Goal: Feedback & Contribution: Submit feedback/report problem

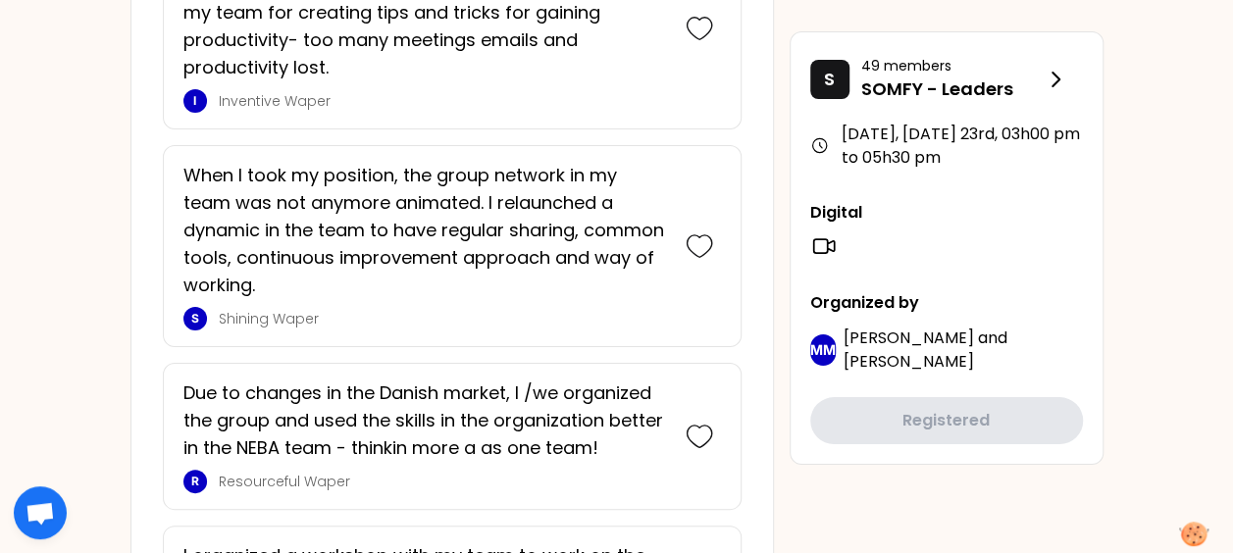
scroll to position [3524, 0]
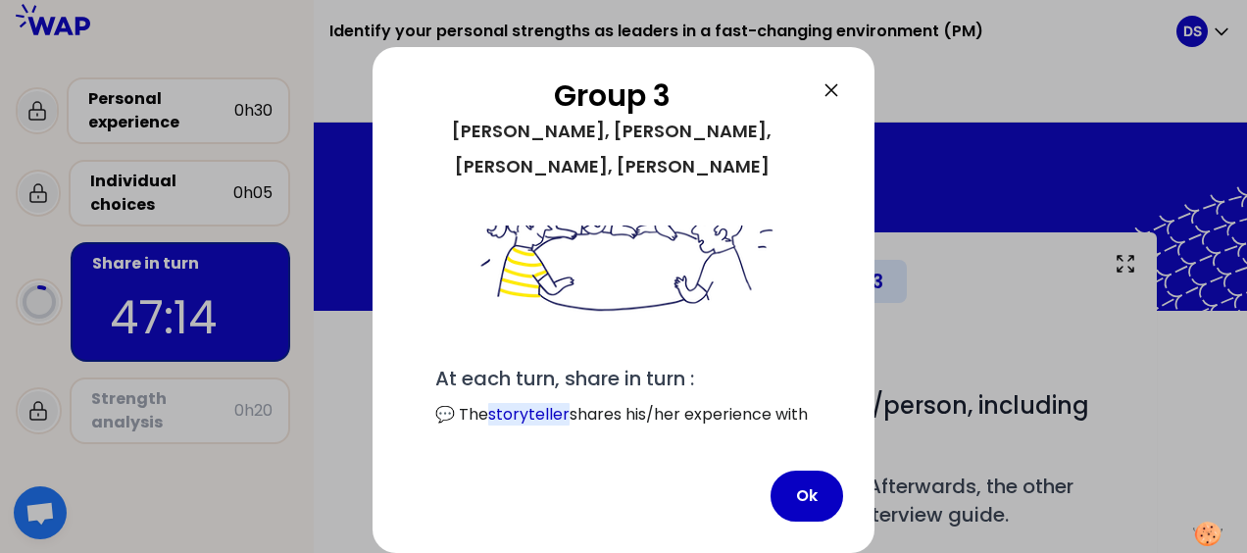
scroll to position [249, 0]
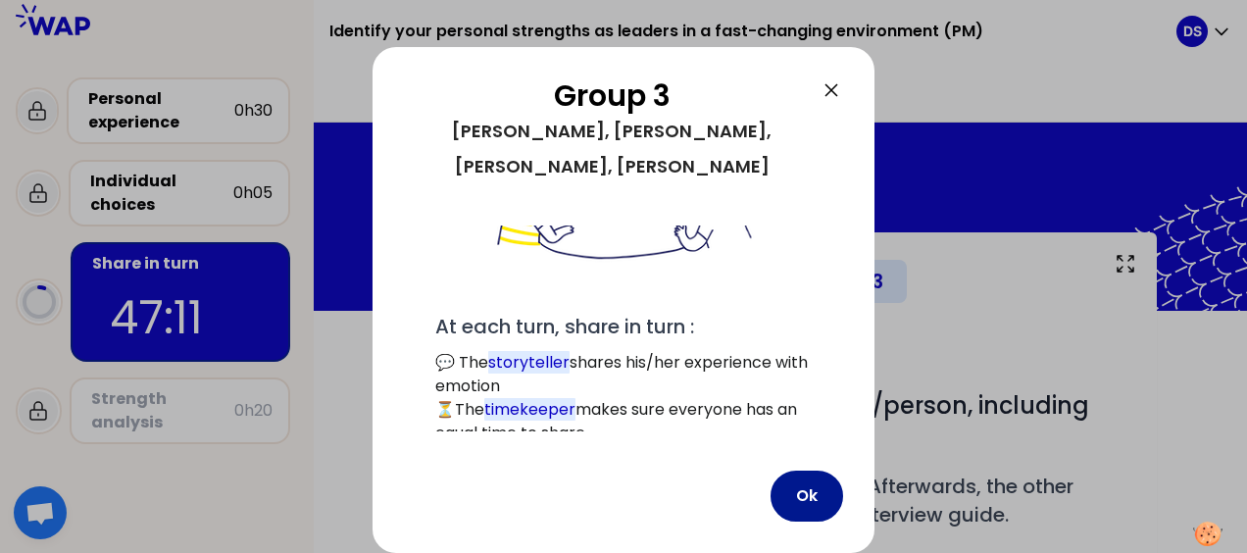
click at [810, 495] on button "Ok" at bounding box center [807, 496] width 73 height 51
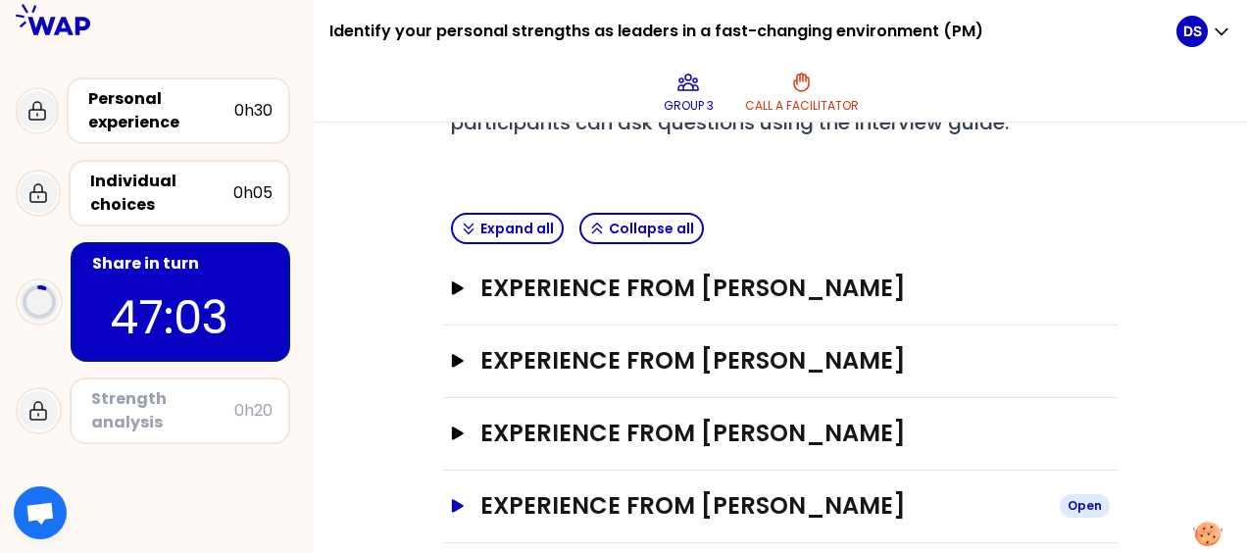
scroll to position [488, 0]
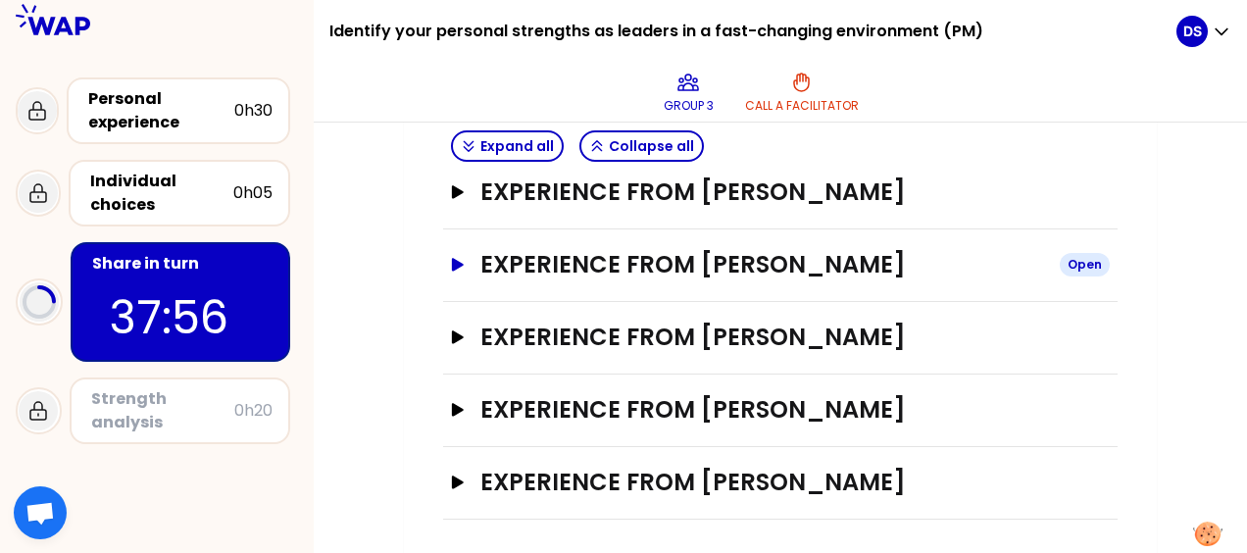
click at [450, 258] on icon "button" at bounding box center [458, 265] width 16 height 14
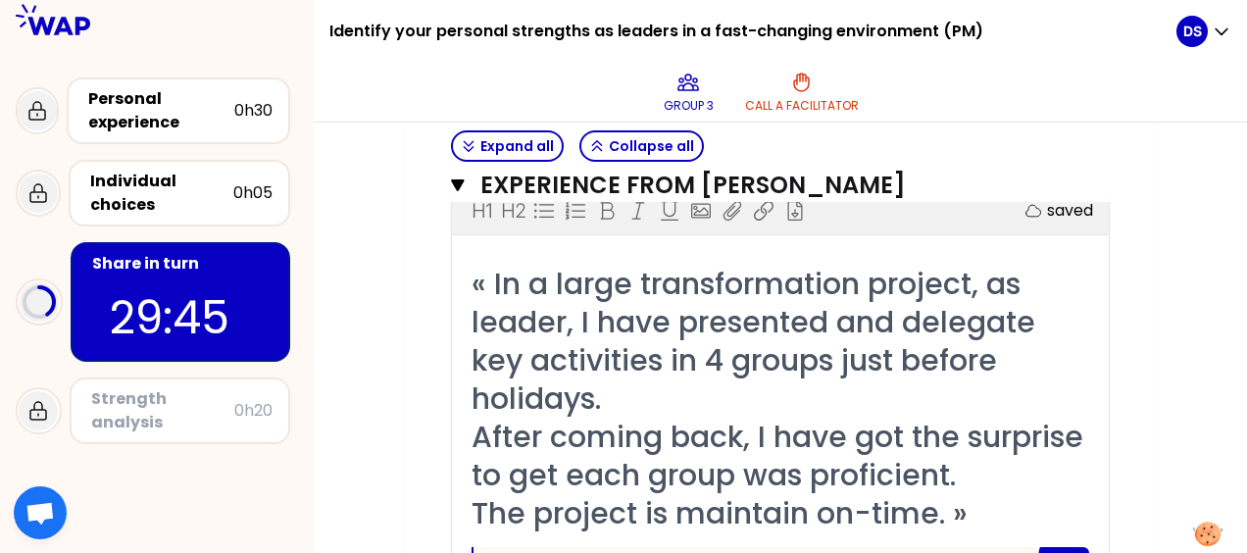
scroll to position [586, 0]
click at [453, 177] on icon "button" at bounding box center [458, 185] width 14 height 16
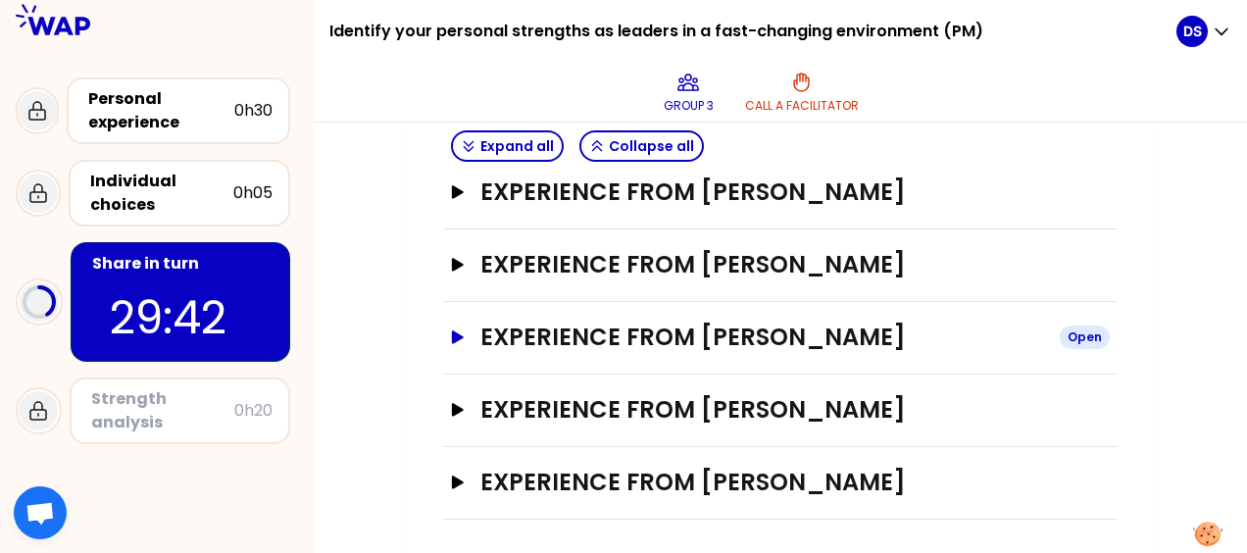
click at [457, 330] on icon "button" at bounding box center [458, 336] width 12 height 13
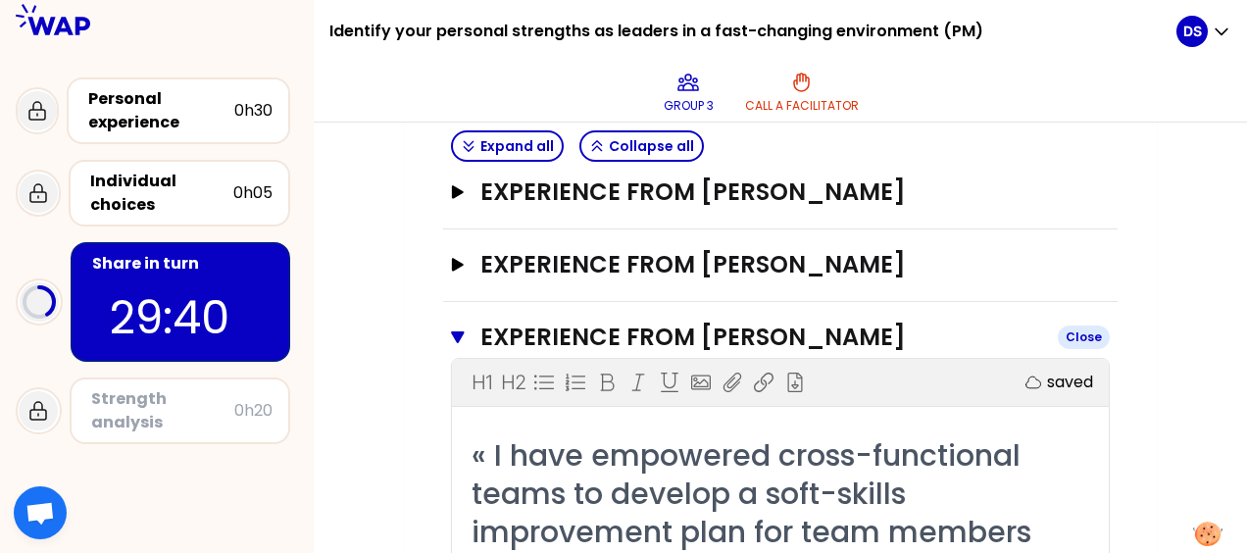
click at [453, 323] on button "Experience from [PERSON_NAME] Close" at bounding box center [780, 337] width 659 height 31
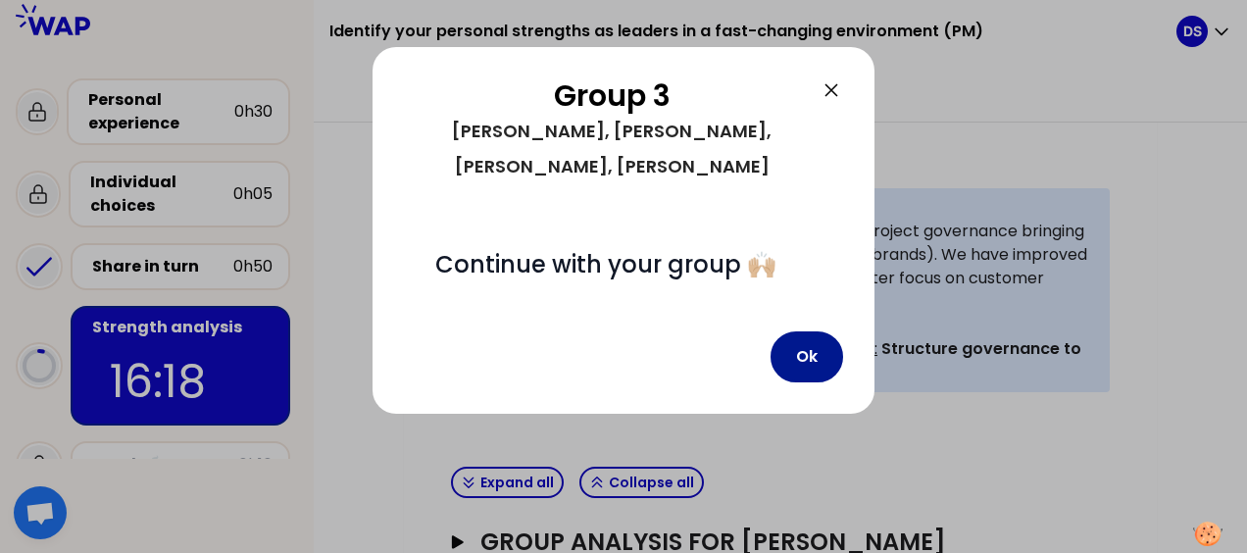
click at [824, 331] on button "Ok" at bounding box center [807, 356] width 73 height 51
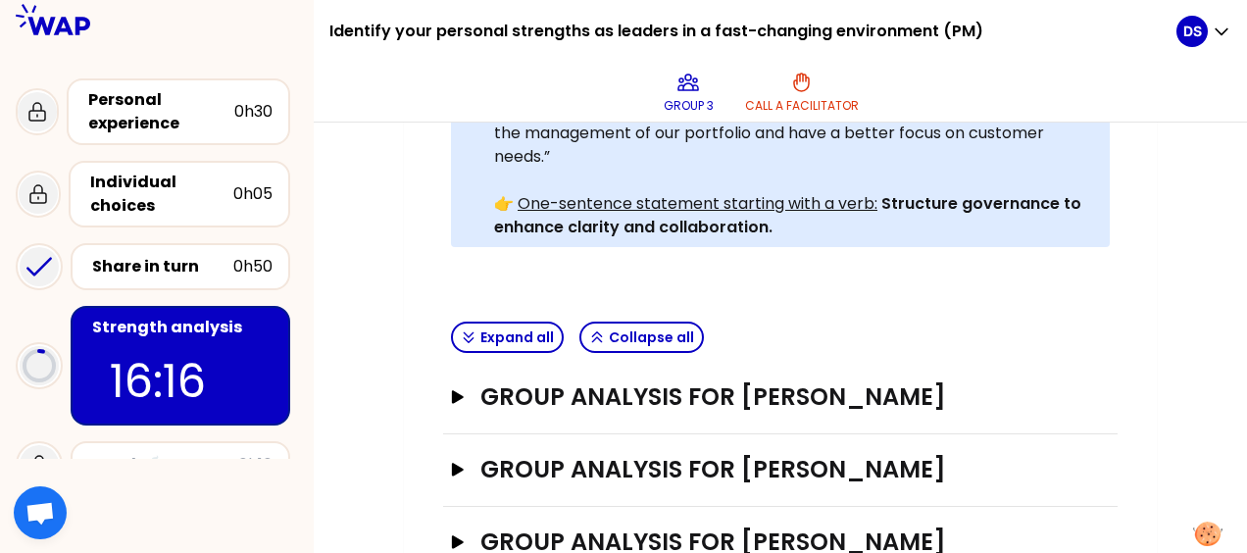
scroll to position [684, 0]
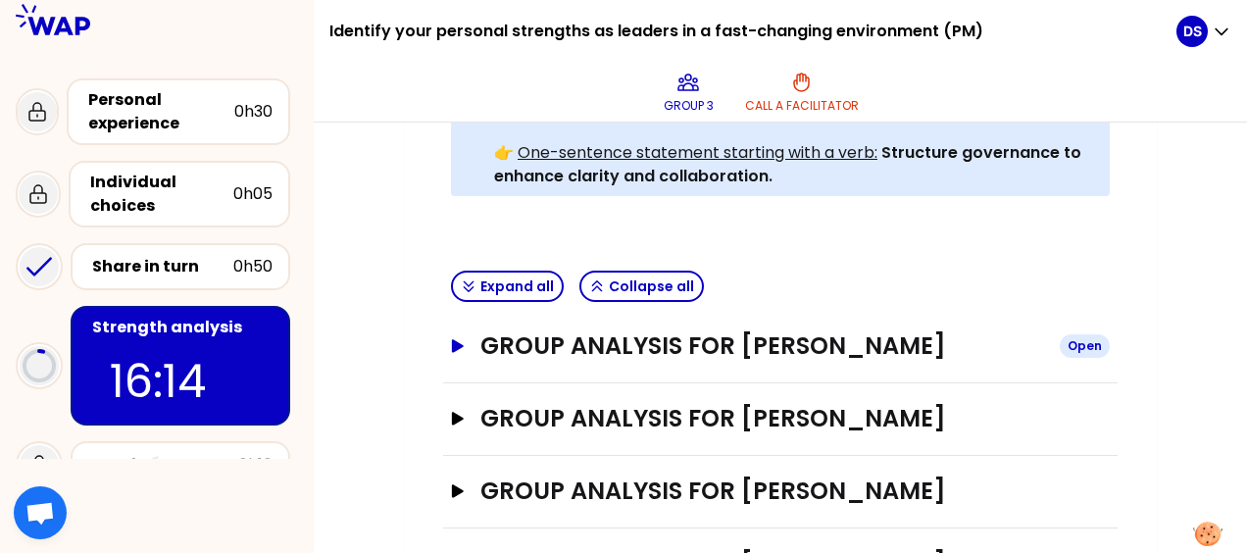
click at [453, 340] on icon "button" at bounding box center [458, 345] width 12 height 13
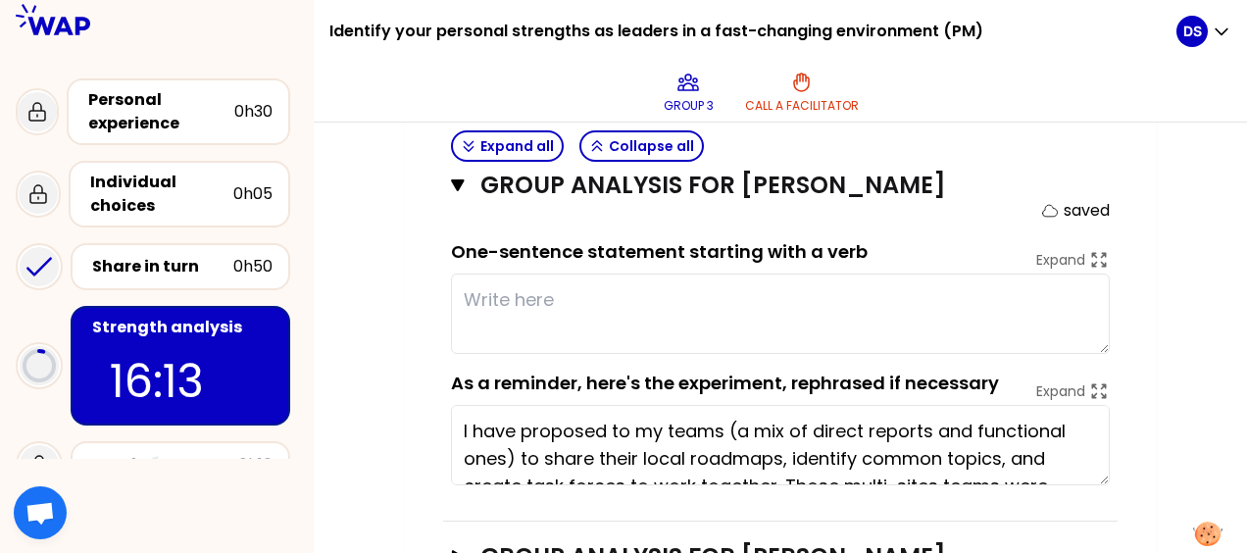
scroll to position [880, 0]
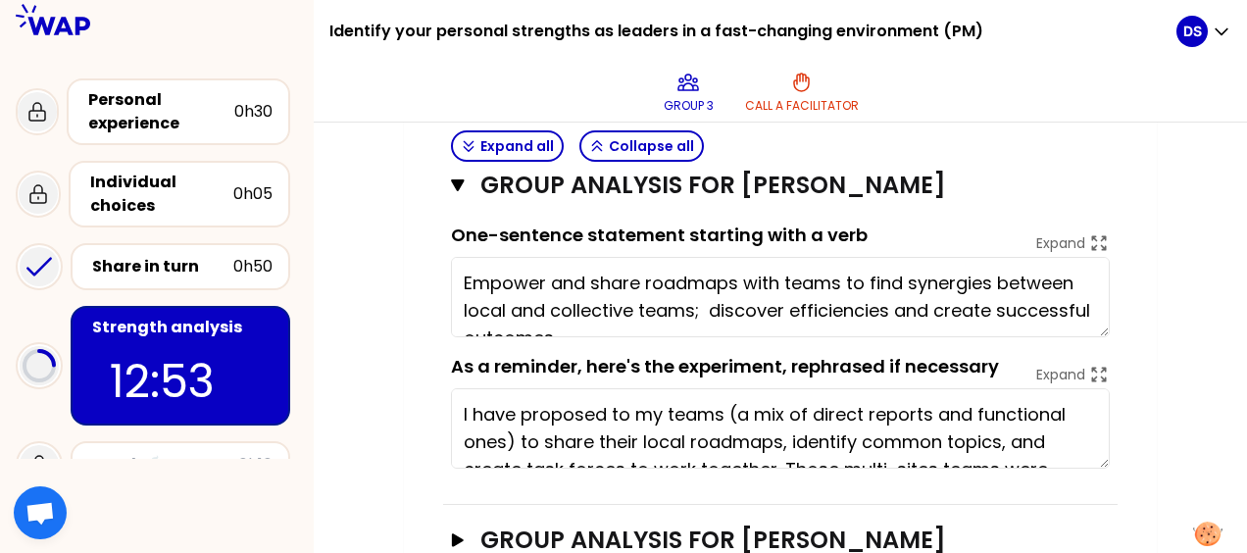
type textarea "Empower and share roadmaps with teams to find synergies between local and colle…"
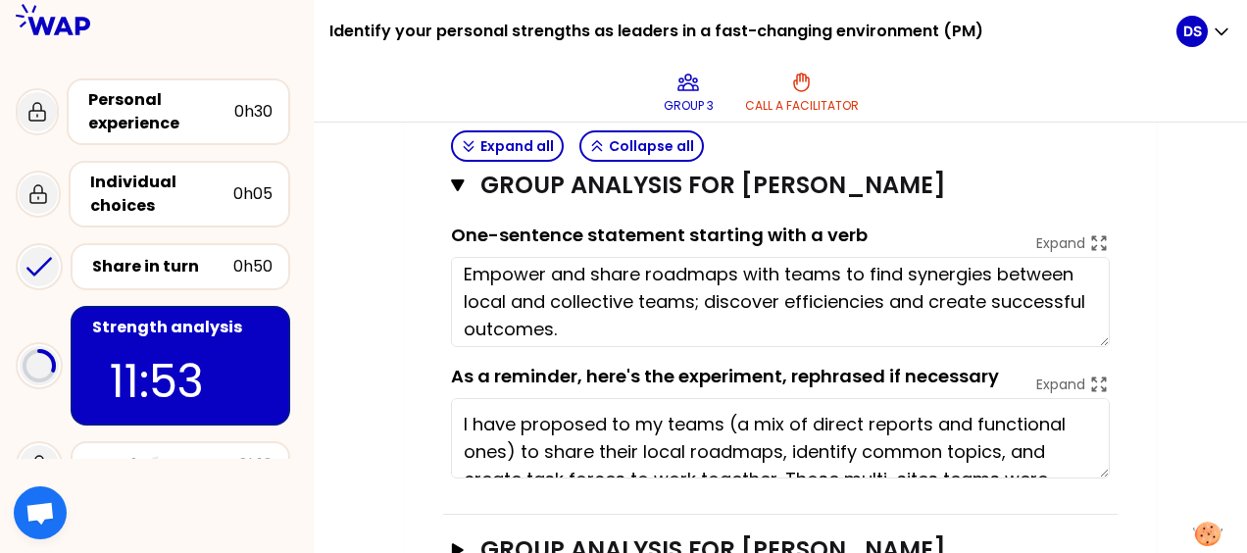
scroll to position [0, 0]
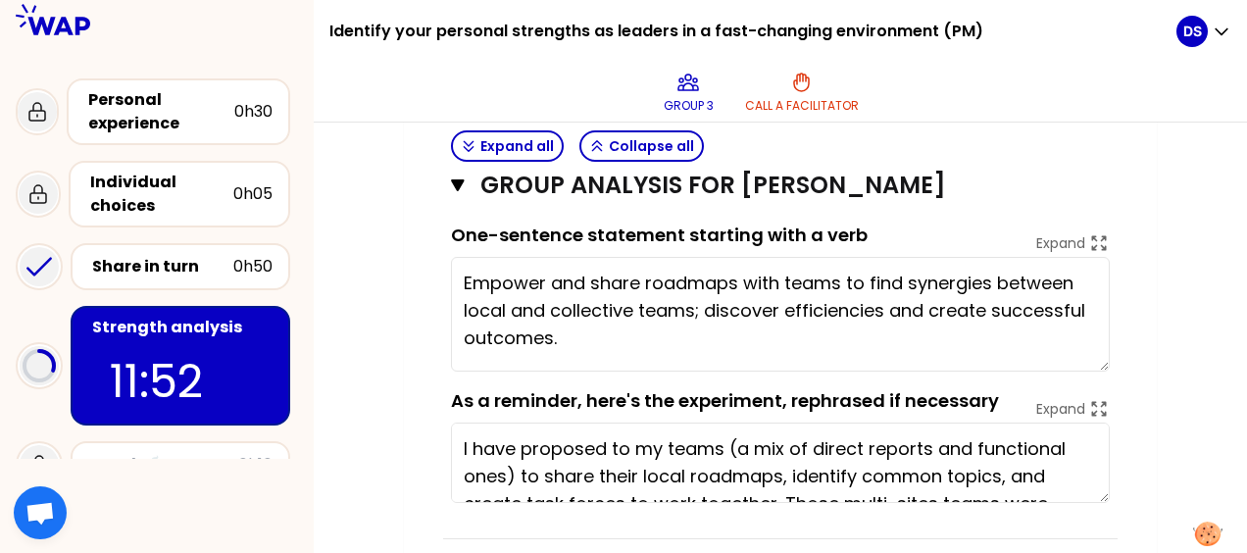
drag, startPoint x: 1102, startPoint y: 327, endPoint x: 1104, endPoint y: 363, distance: 35.4
click at [1104, 363] on textarea "Empower and share roadmaps with teams to find synergies between local and colle…" at bounding box center [780, 314] width 659 height 115
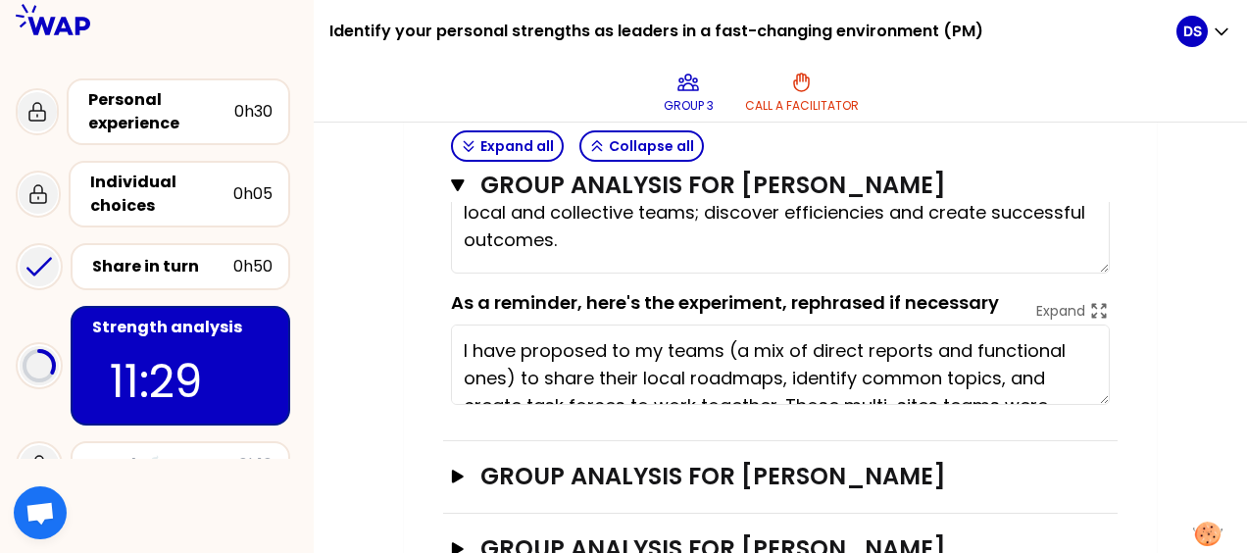
scroll to position [1077, 0]
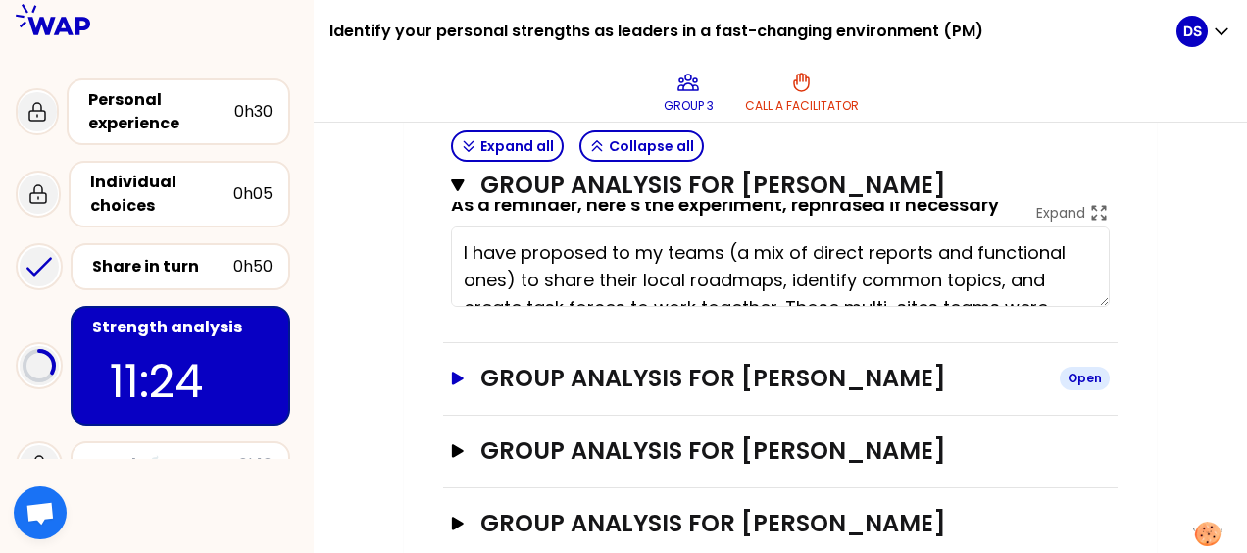
click at [453, 377] on icon "button" at bounding box center [458, 378] width 12 height 13
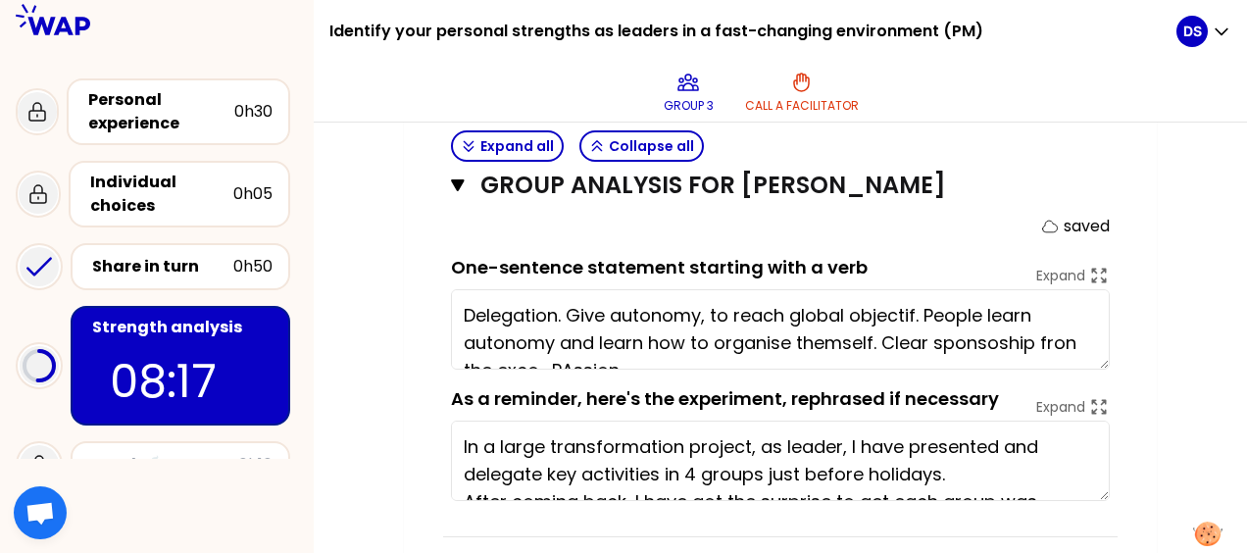
scroll to position [27, 0]
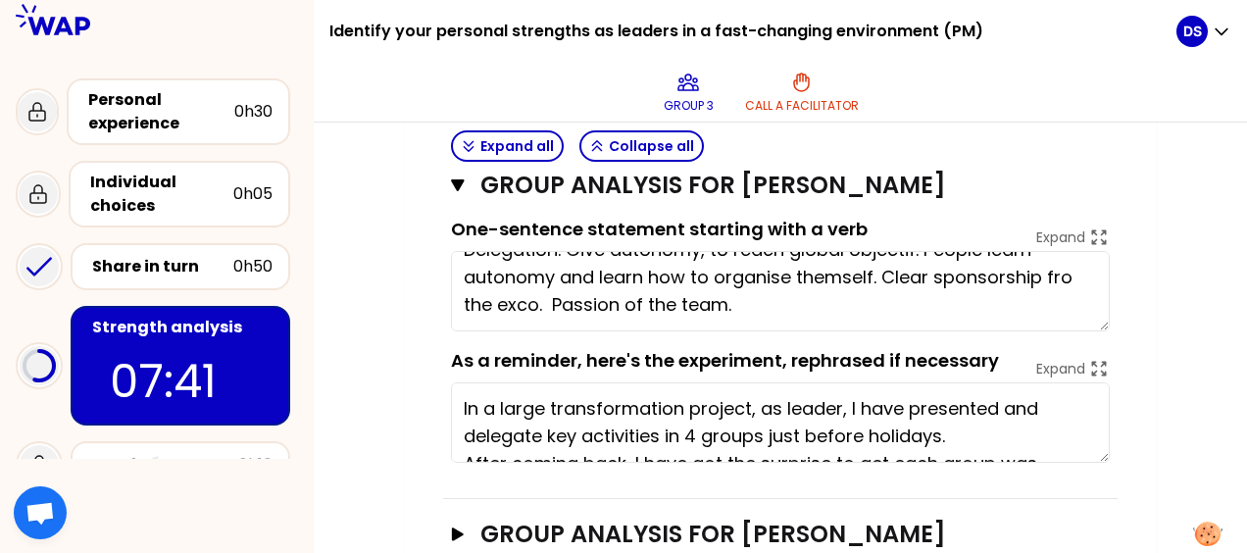
type textarea "Delegation. Give autonomy, to reach global objectif. People learn autonomy and …"
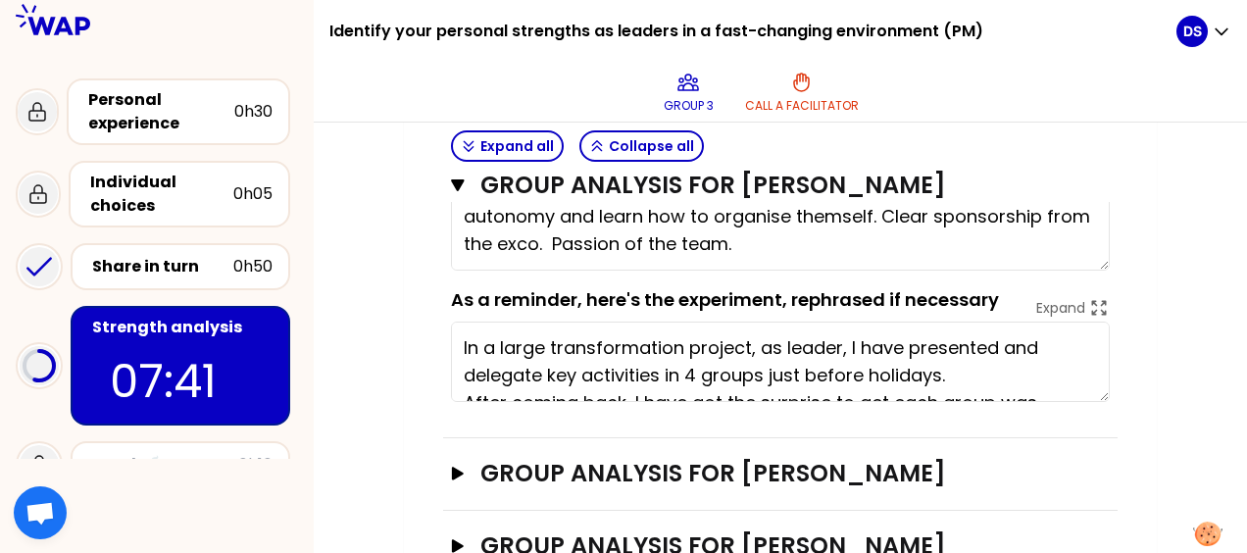
scroll to position [1469, 0]
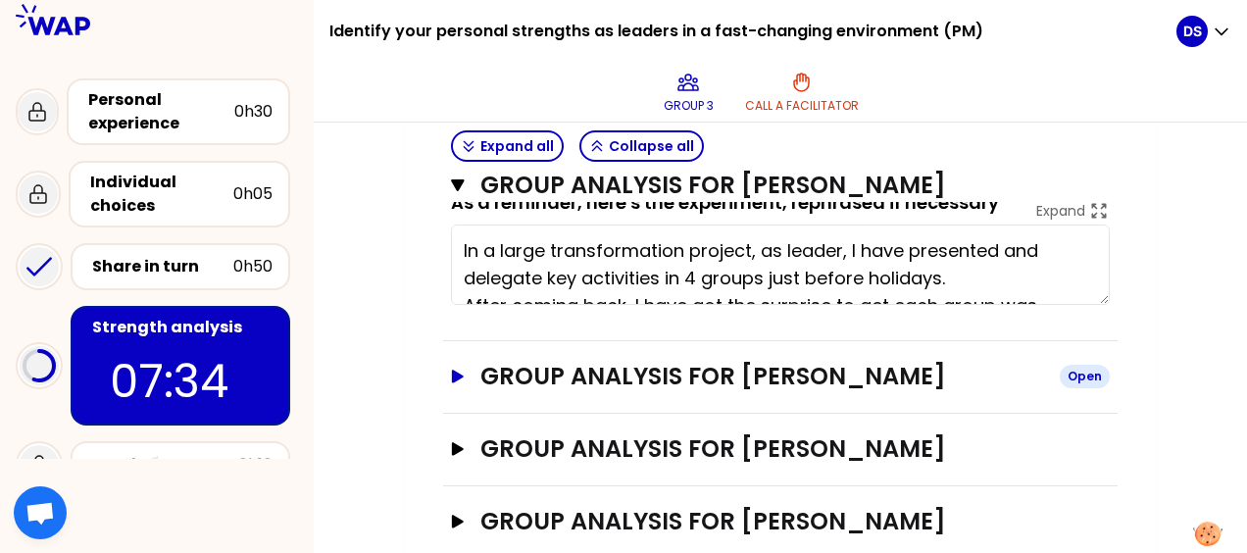
click at [457, 370] on icon "button" at bounding box center [458, 376] width 12 height 13
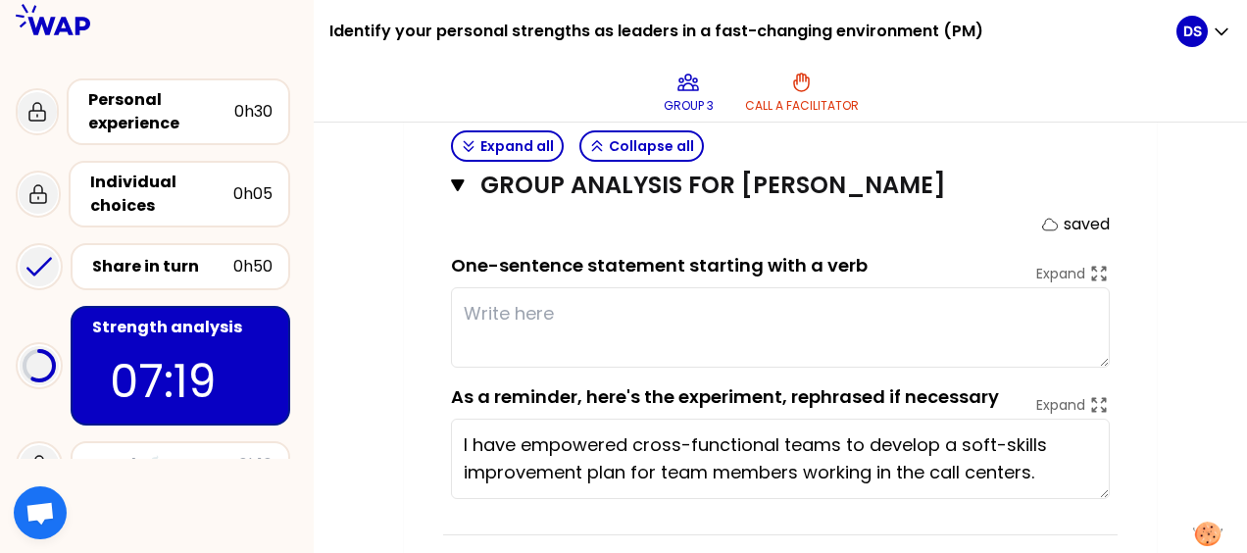
scroll to position [1567, 0]
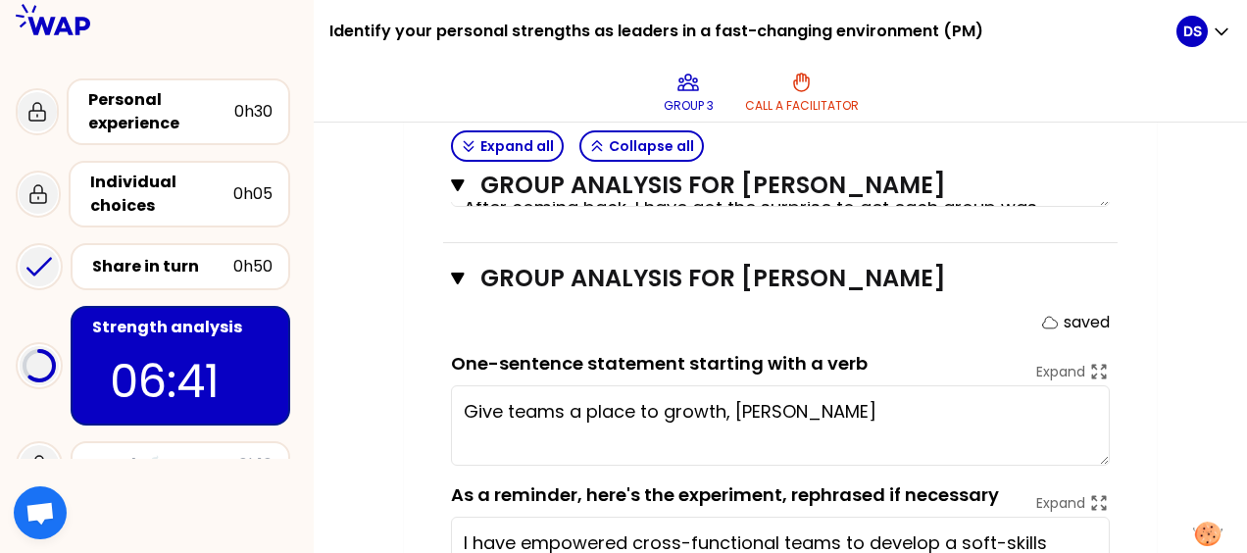
type textarea "Give teams a place to growth, sharin"
type textarea "Give teams a place to growth, to sh"
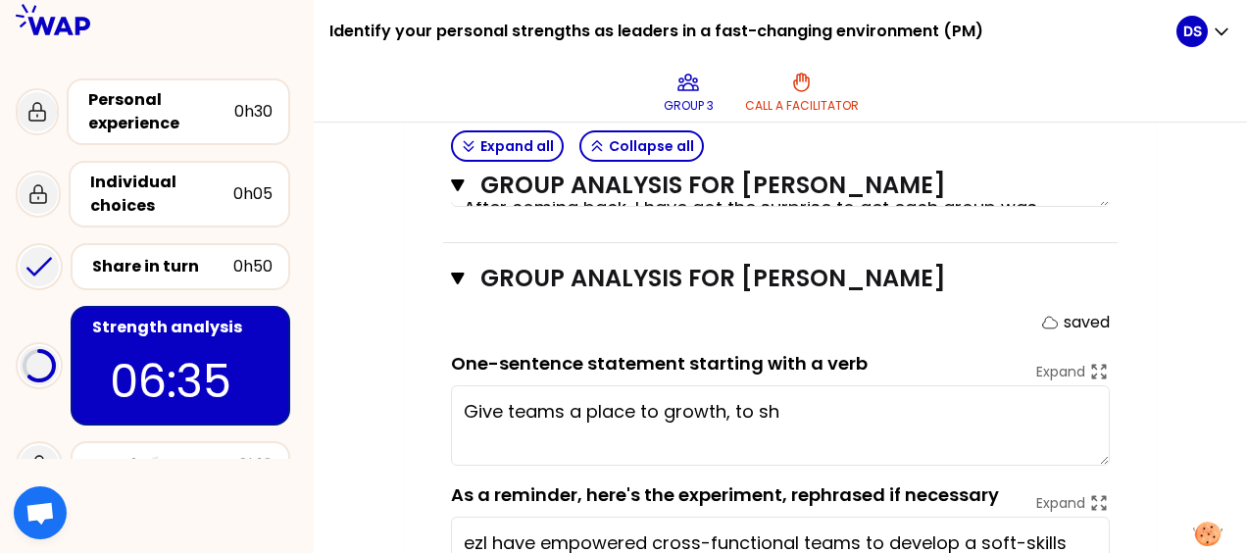
type textarea "I have empowered cross-functional teams to develop a soft-skills improvement pl…"
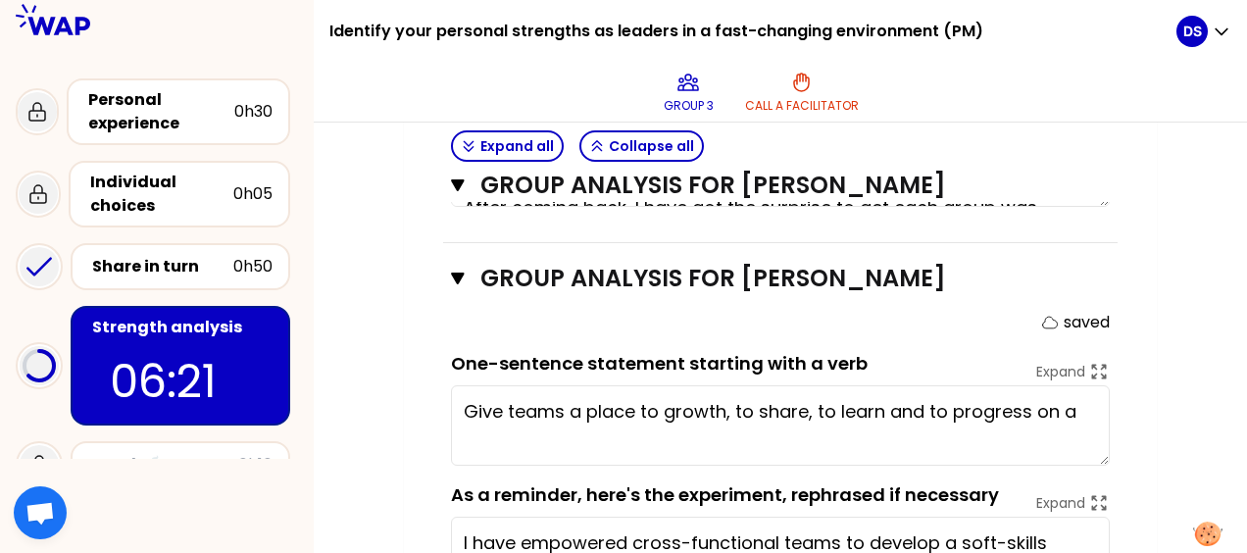
type textarea "Give teams a place to growth, to share, to learn and to progress on all"
type textarea "Delegation. Give autonomy, to reach global objectif. People learn autonomy and …"
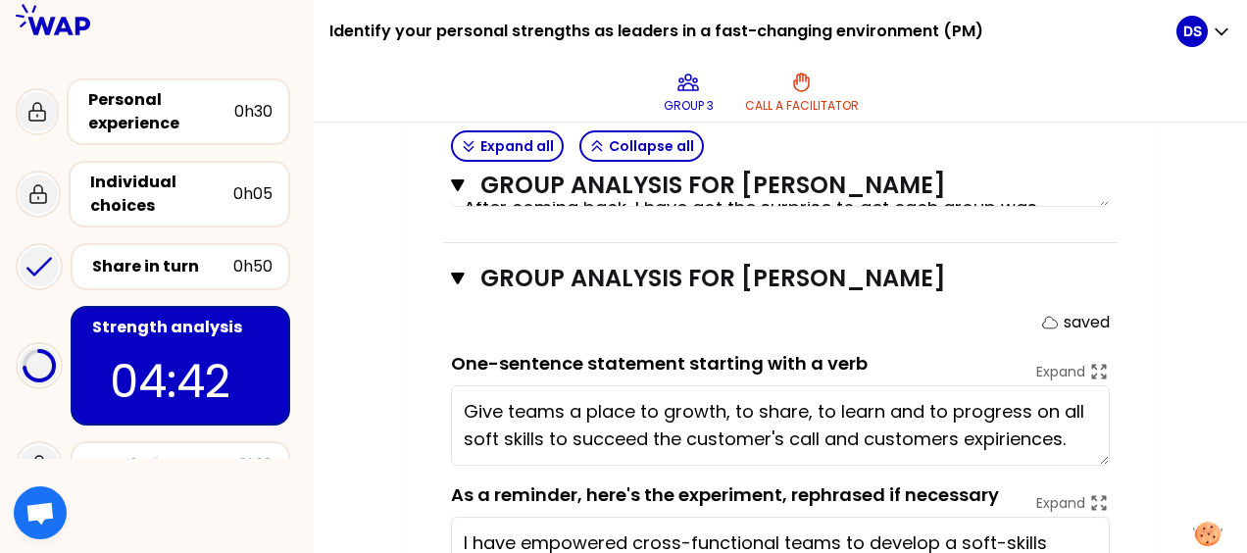
type textarea "Give teams a place to growth, to share, to learn and to progress on all soft sk…"
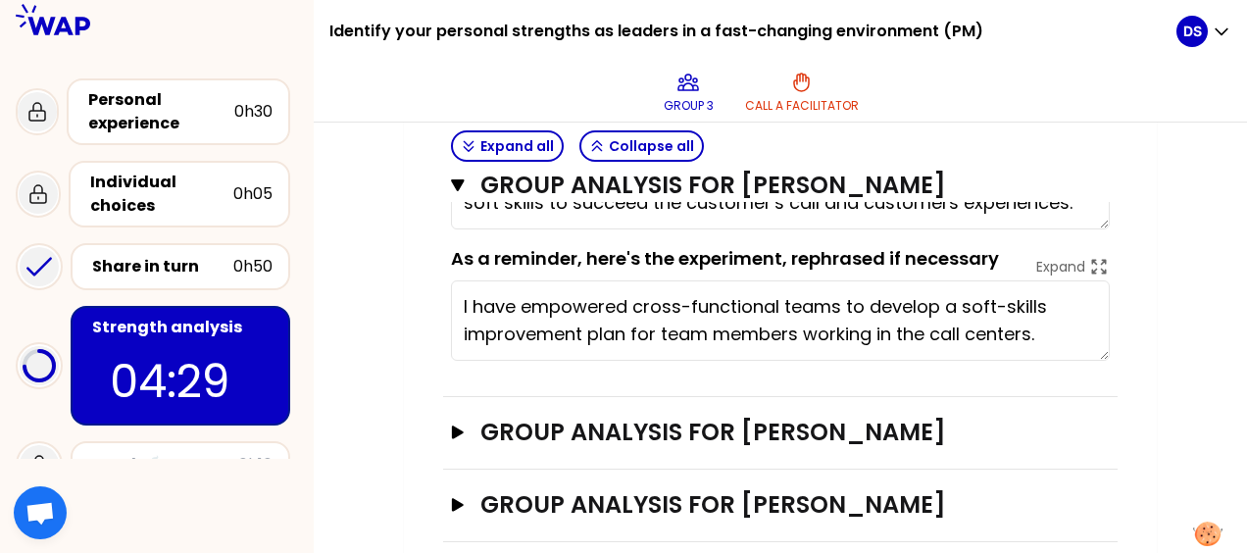
scroll to position [1822, 0]
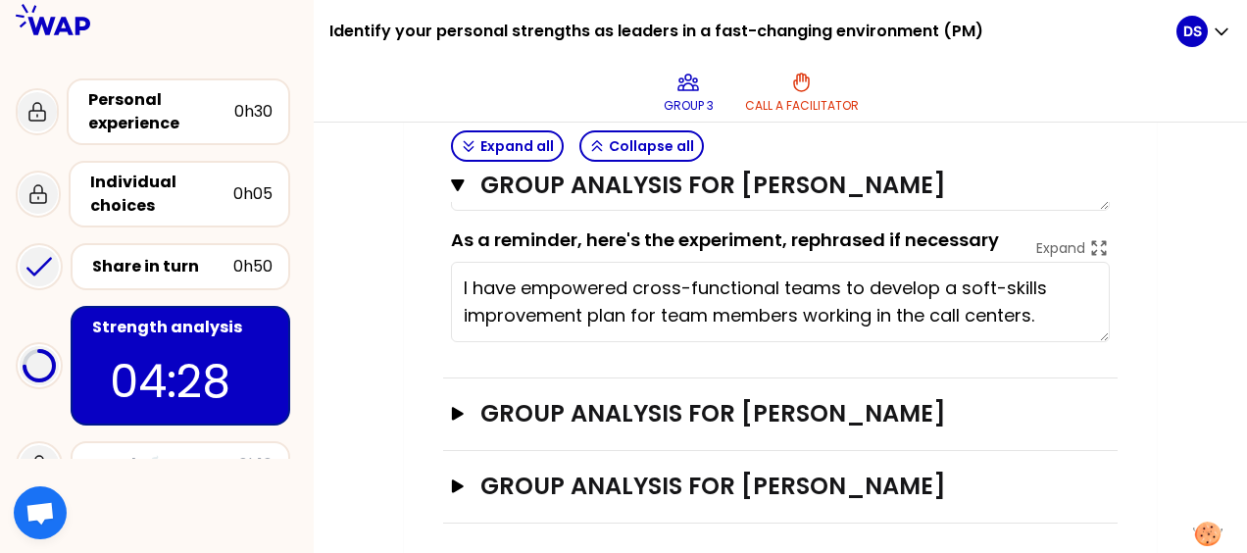
click at [936, 306] on textarea "I have empowered cross-functional teams to develop a soft-skills improvement pl…" at bounding box center [780, 302] width 659 height 80
click at [454, 407] on icon "button" at bounding box center [458, 413] width 12 height 13
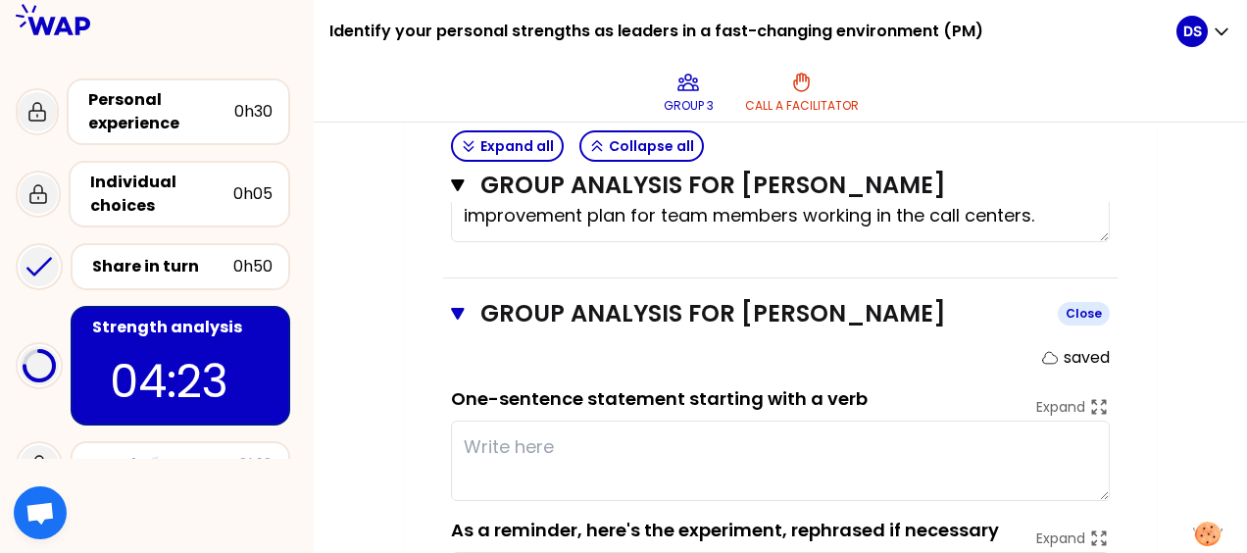
scroll to position [2018, 0]
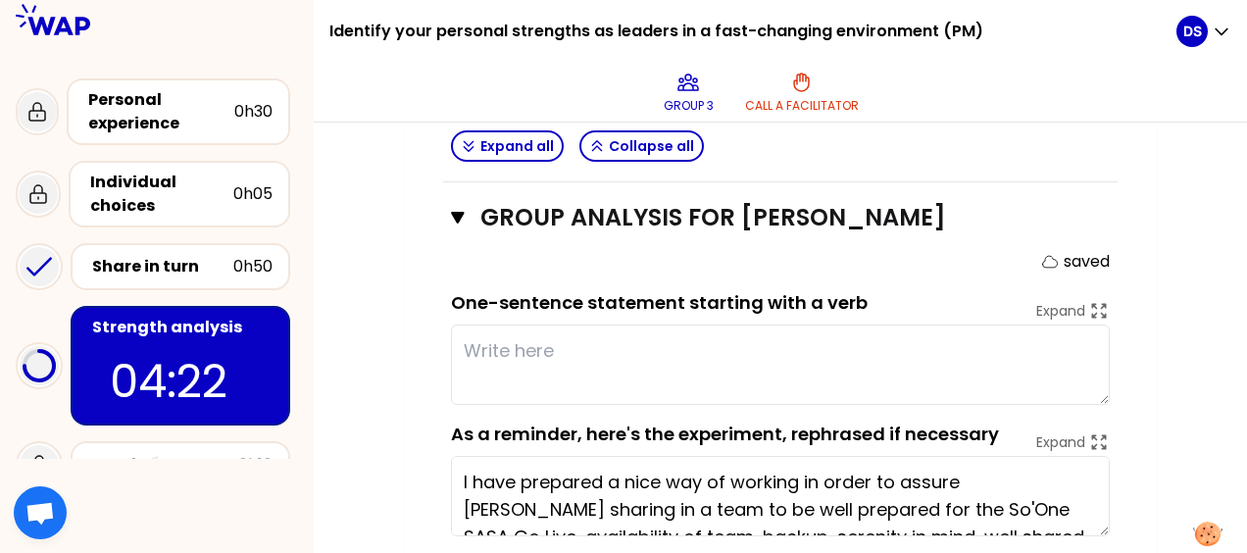
click at [505, 340] on textarea at bounding box center [780, 365] width 659 height 80
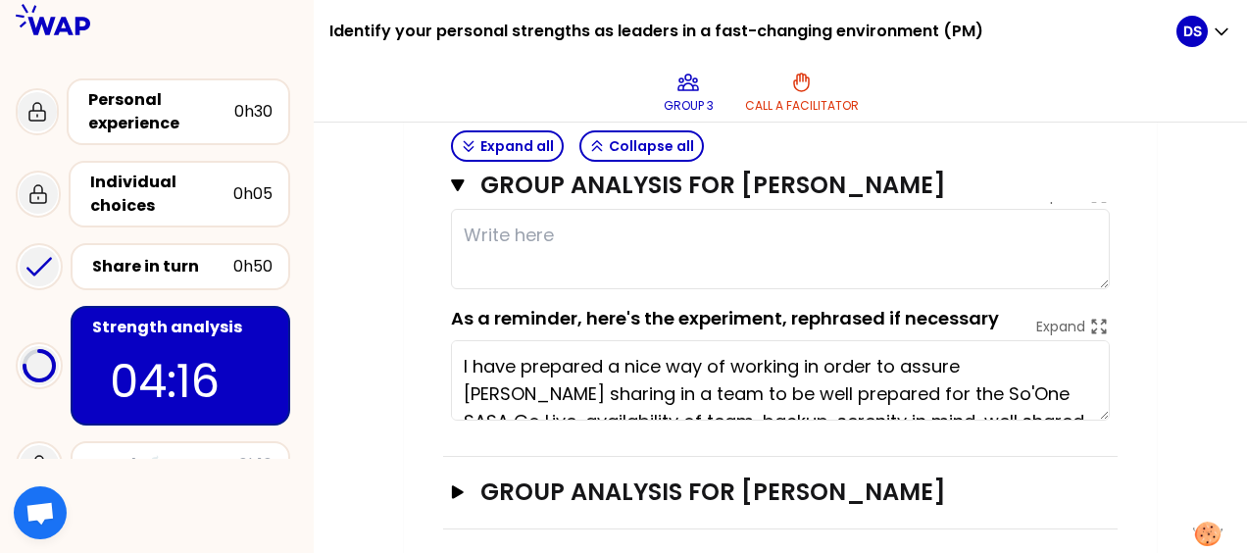
scroll to position [2138, 0]
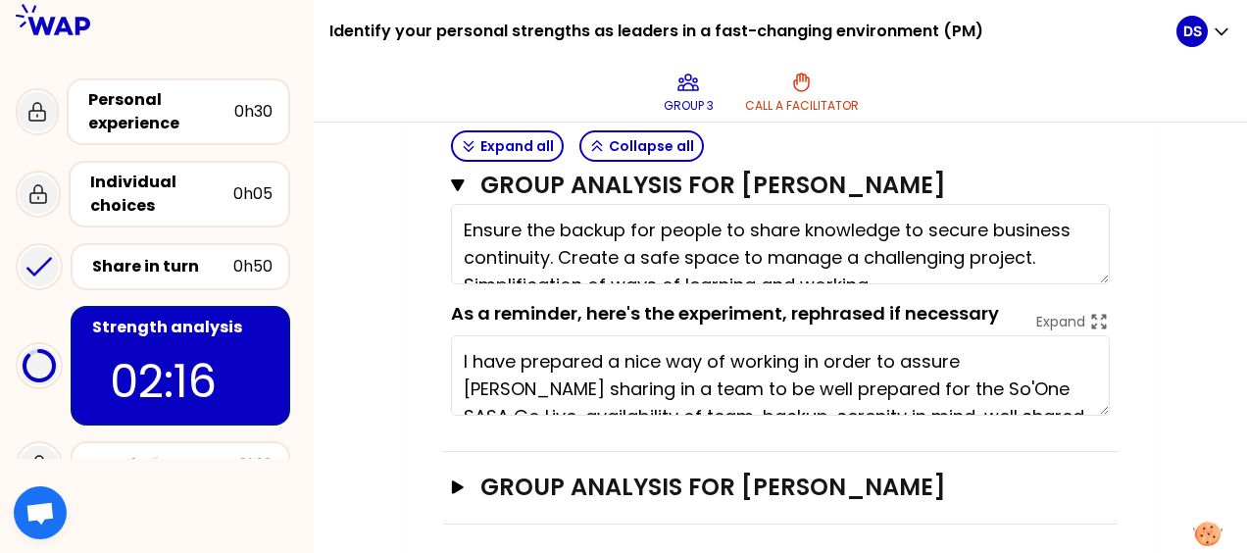
type textarea "Ensure the backup for people to share knowledge to secure business continuity. …"
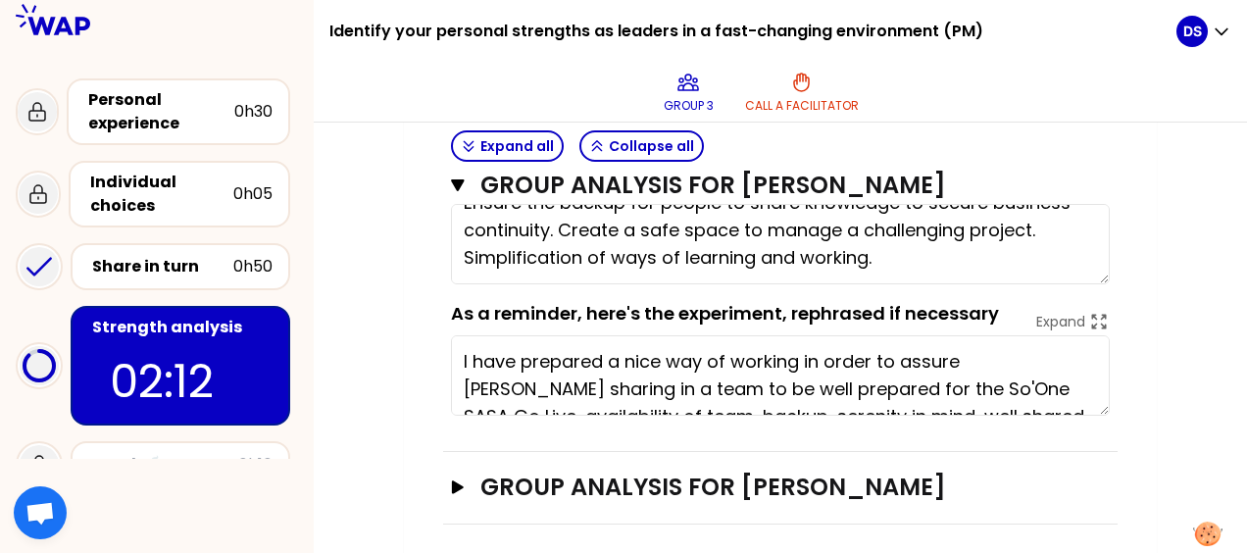
scroll to position [55, 0]
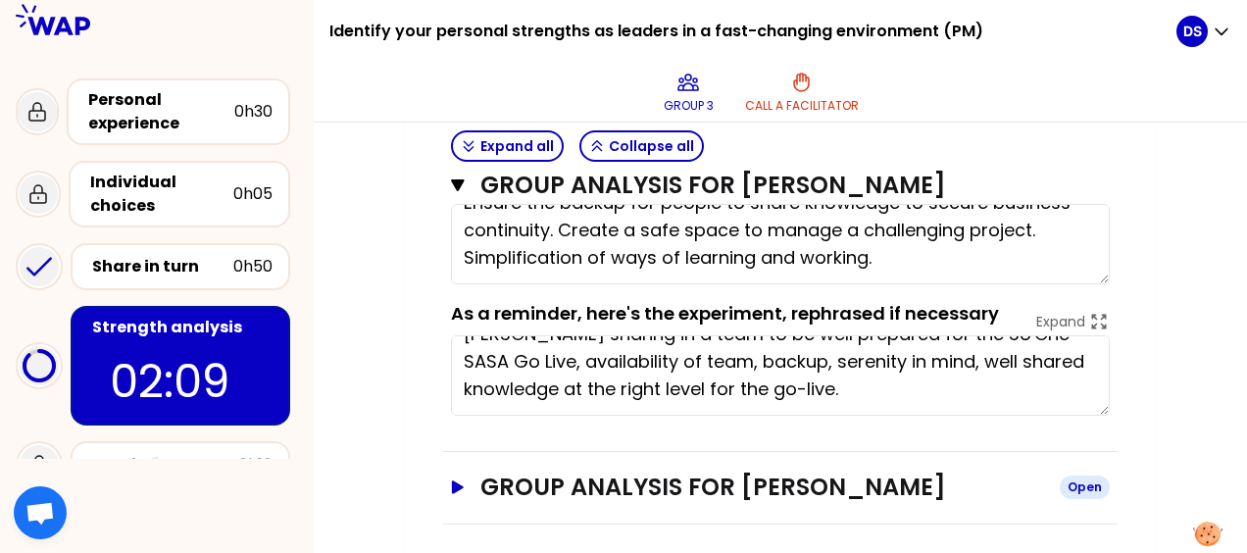
click at [456, 480] on icon "button" at bounding box center [458, 486] width 12 height 13
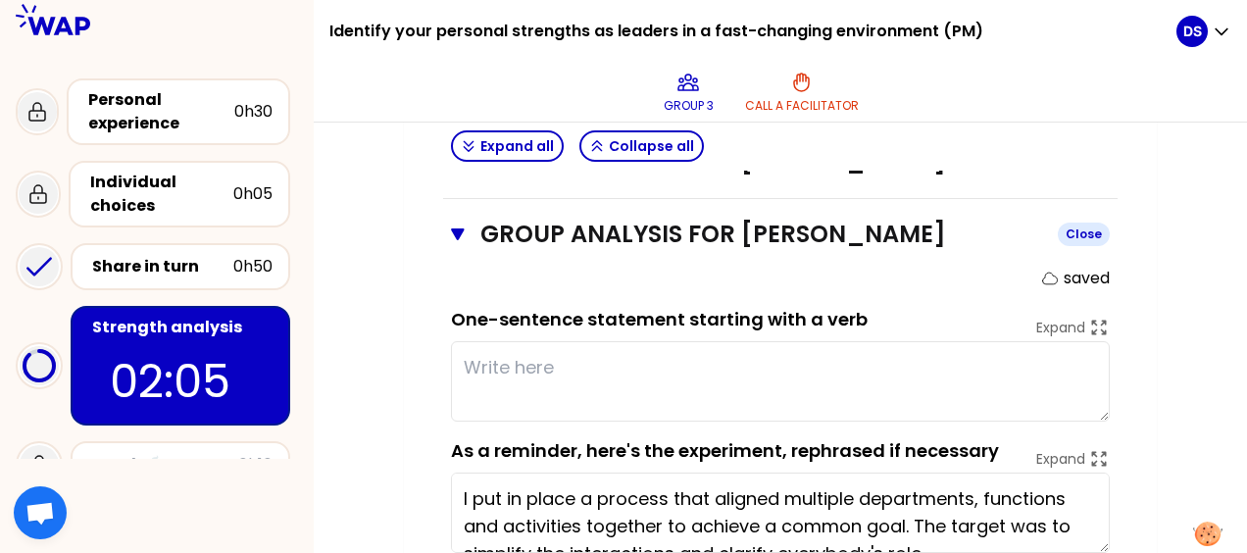
scroll to position [2433, 0]
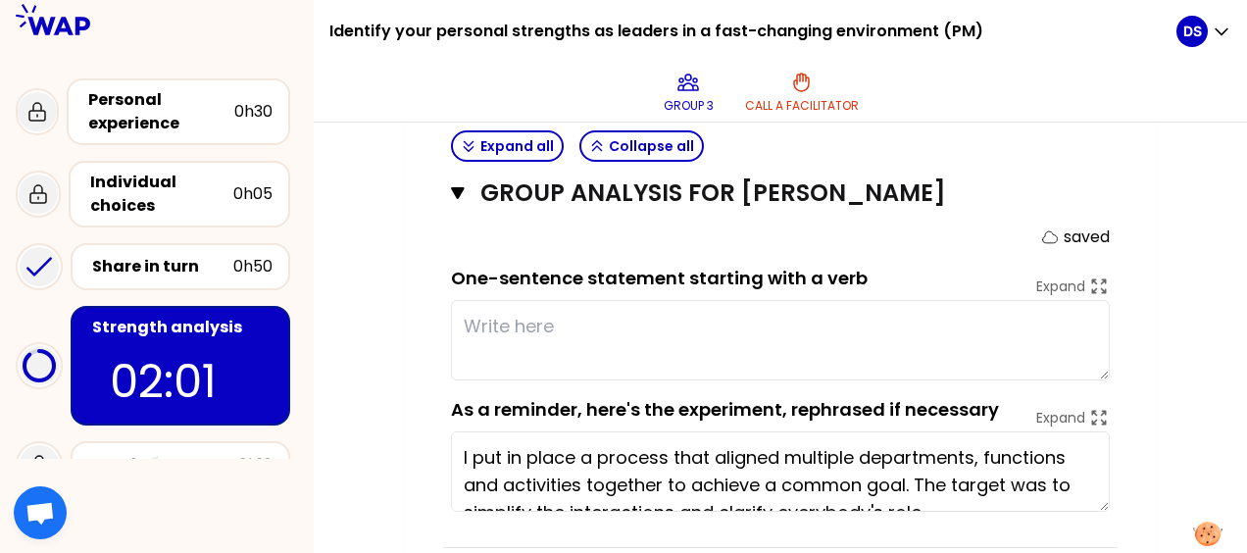
click at [524, 327] on textarea at bounding box center [780, 340] width 659 height 80
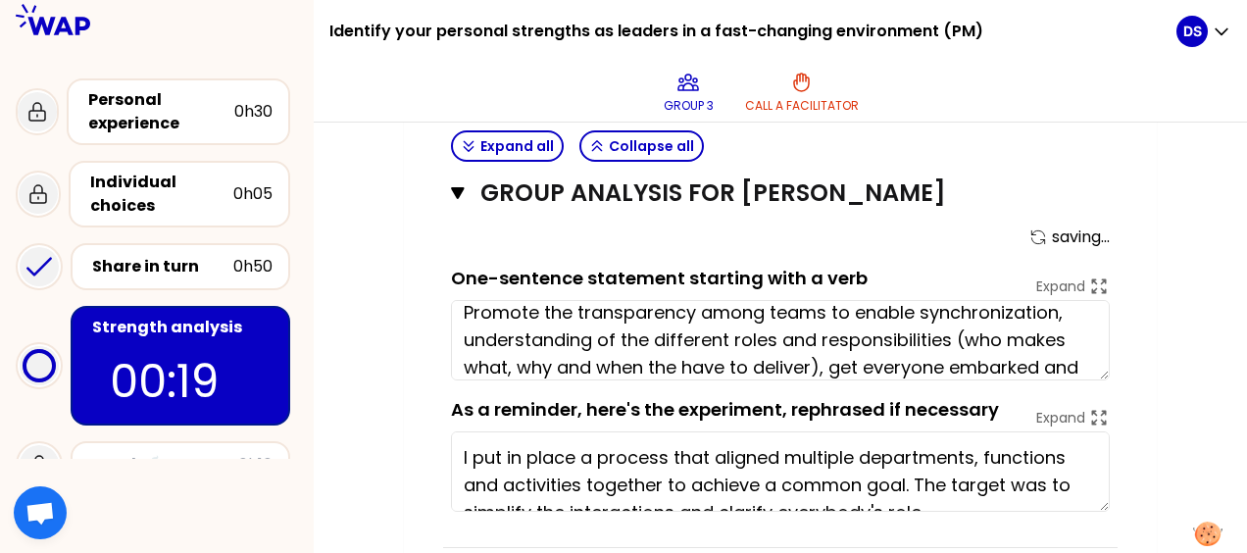
scroll to position [41, 0]
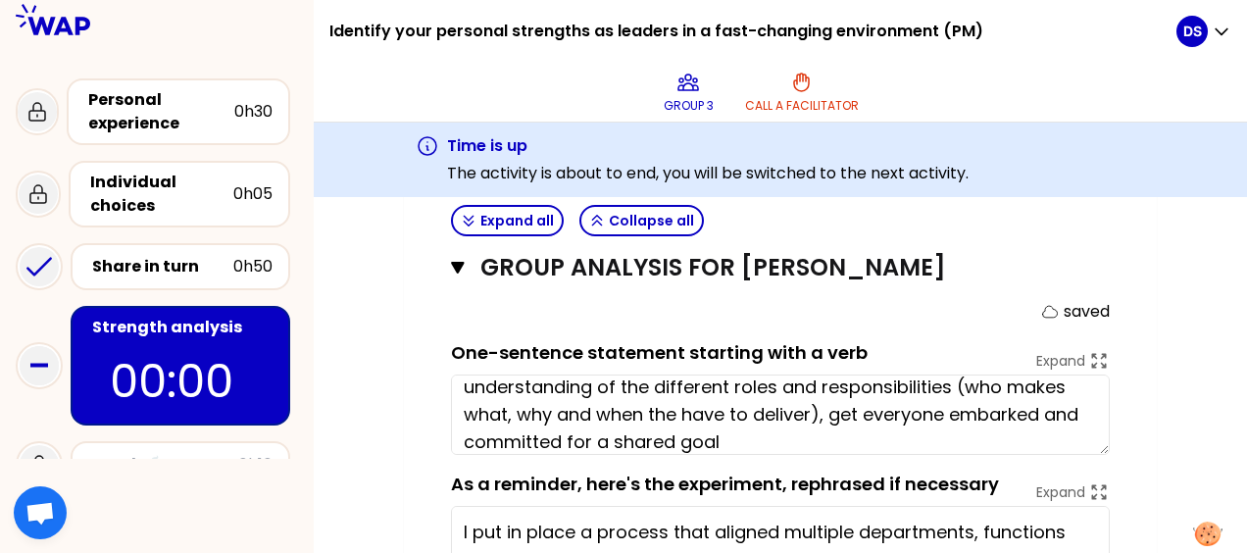
type textarea "Promote the transparency among teams to enable synchronization, understanding o…"
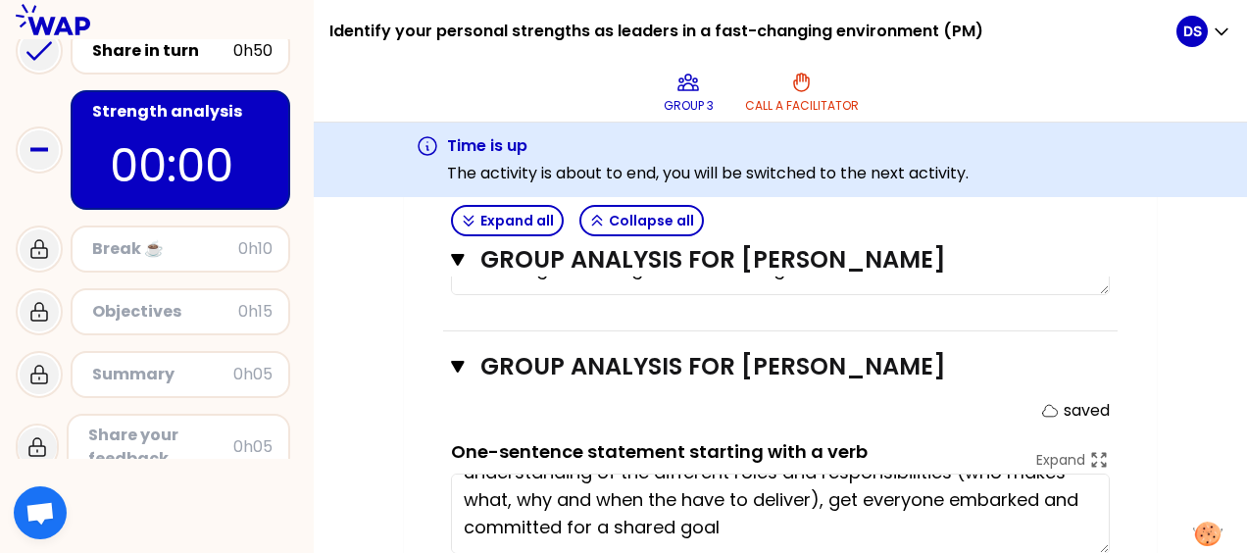
scroll to position [245, 0]
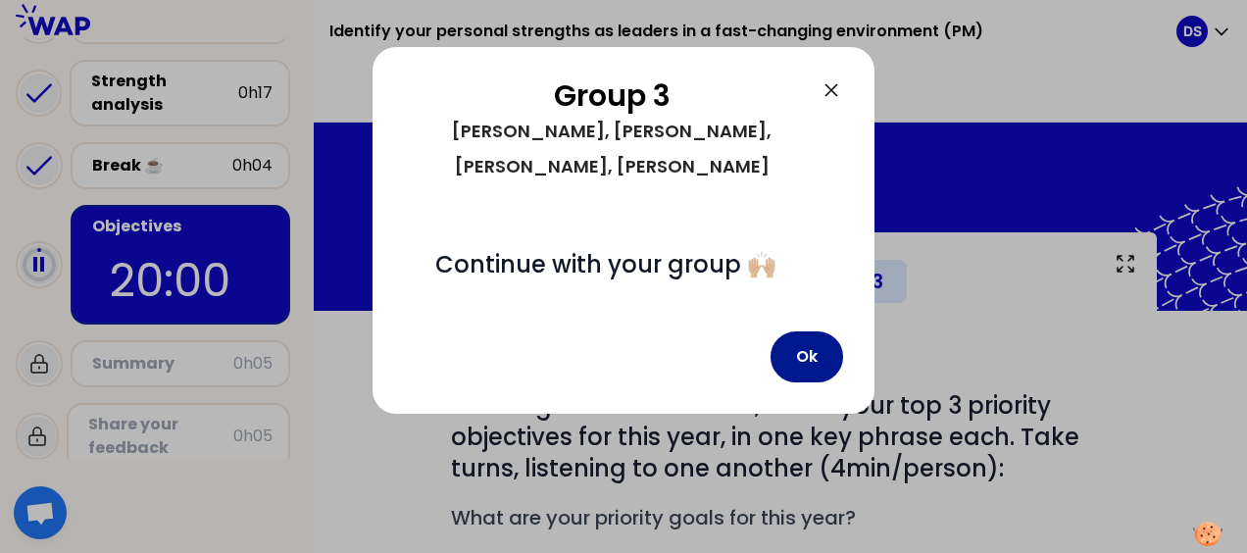
click at [798, 331] on button "Ok" at bounding box center [807, 356] width 73 height 51
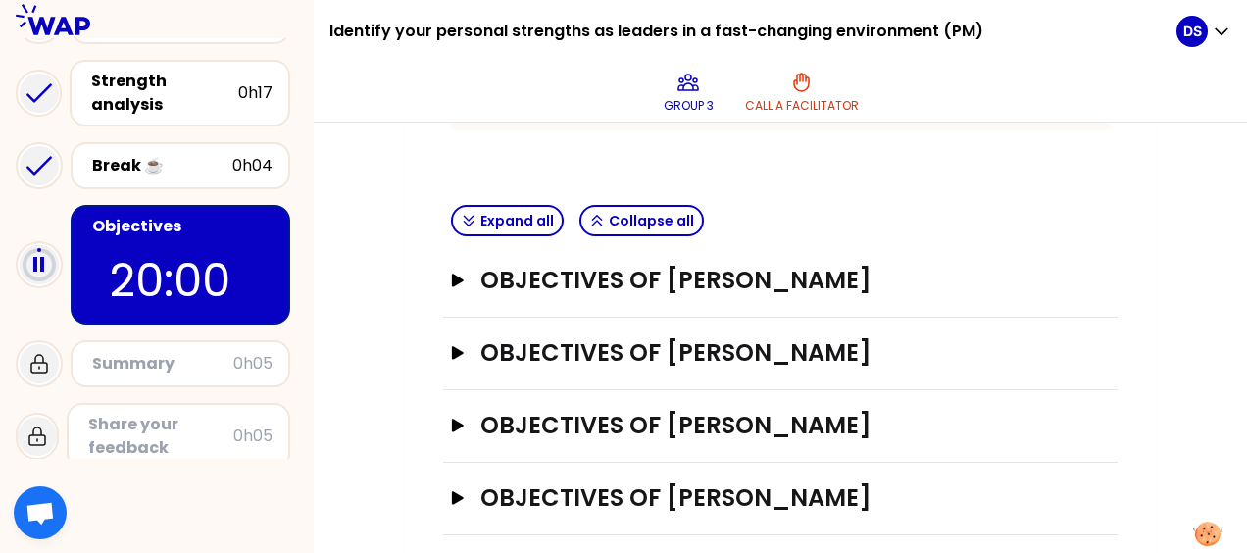
scroll to position [588, 0]
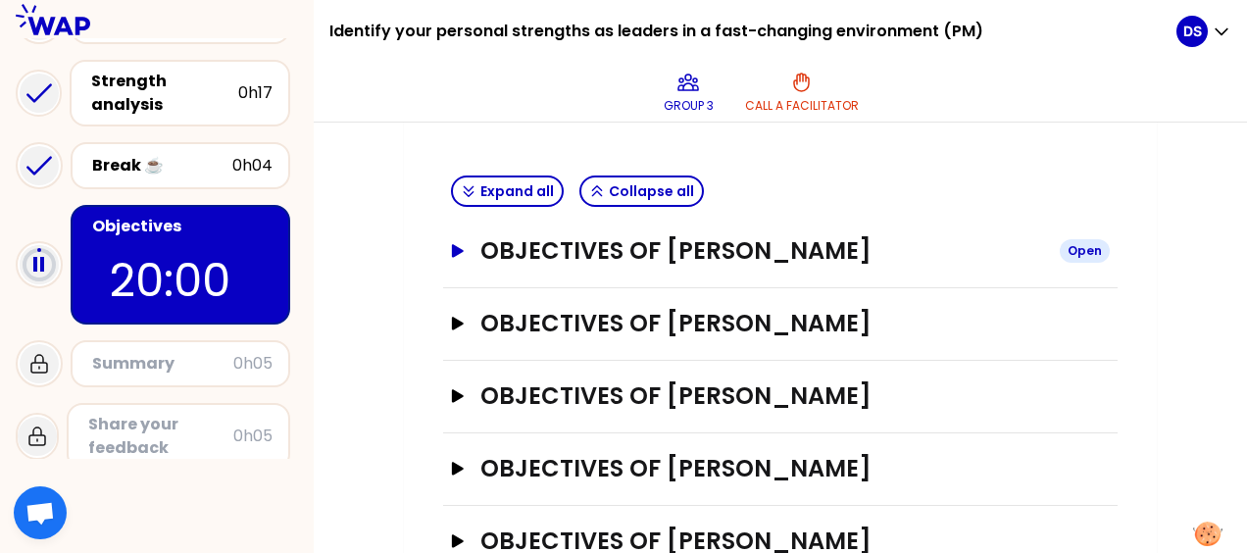
click at [461, 244] on icon "button" at bounding box center [458, 251] width 16 height 14
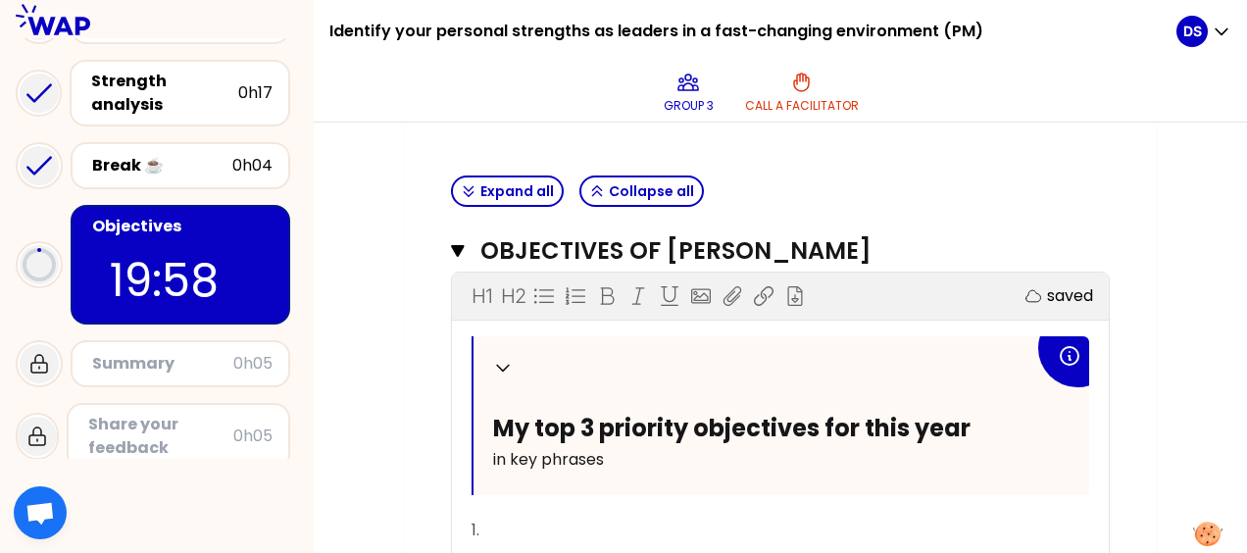
scroll to position [490, 0]
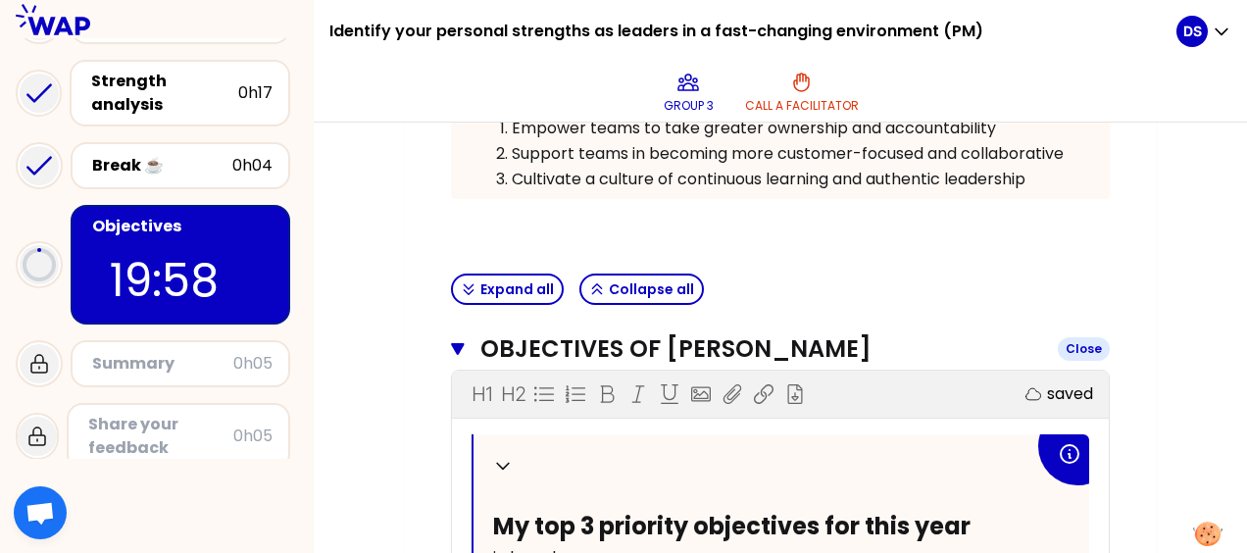
click at [459, 341] on icon "button" at bounding box center [458, 349] width 14 height 16
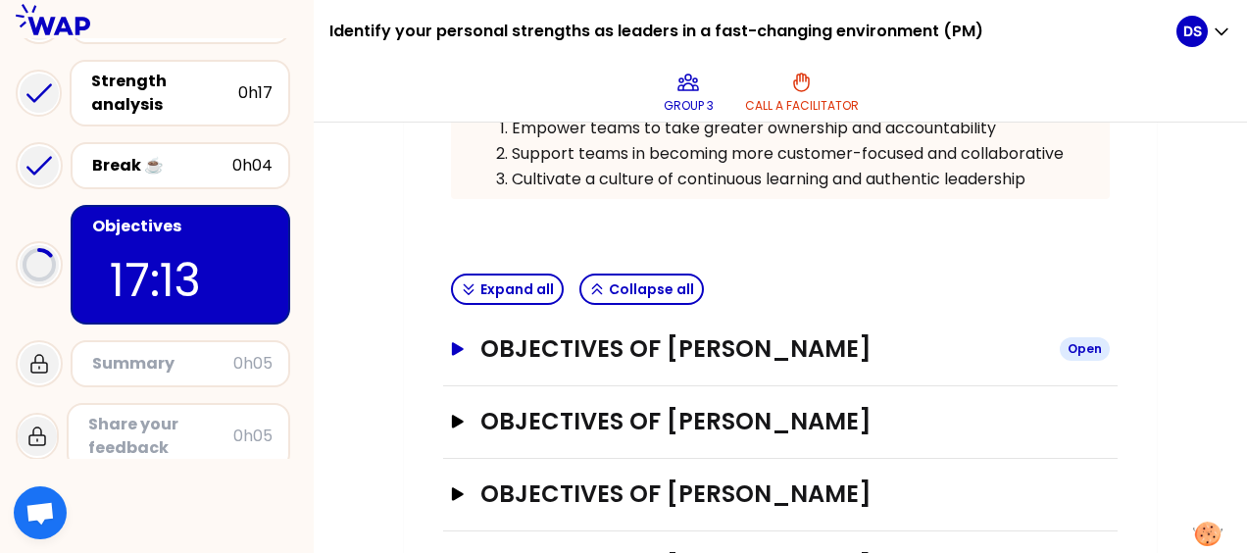
click at [457, 343] on icon "button" at bounding box center [458, 348] width 12 height 13
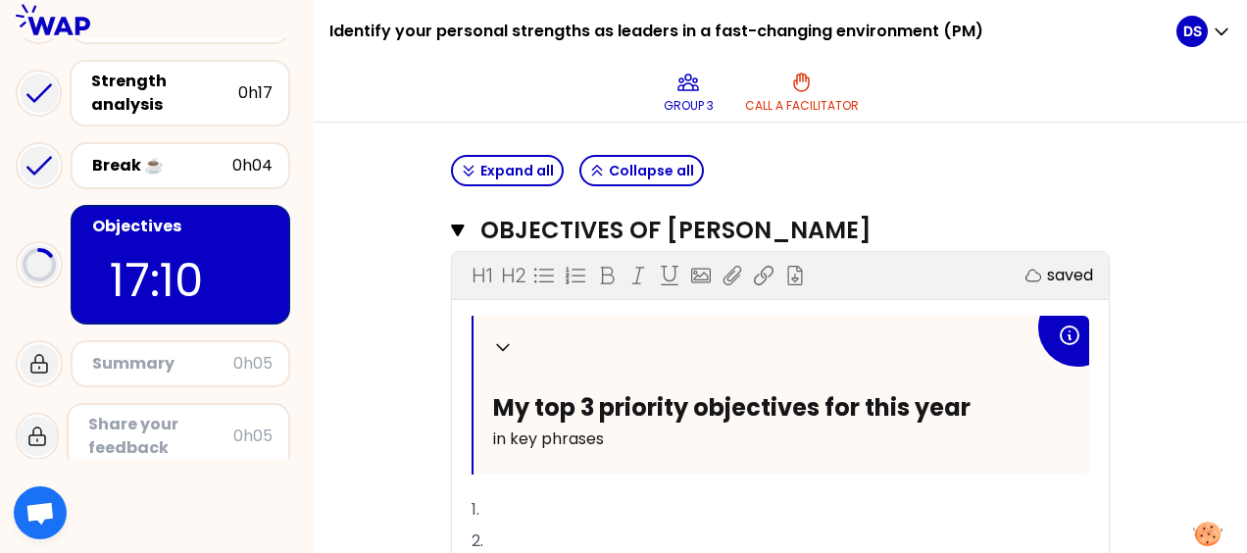
scroll to position [610, 0]
click at [551, 525] on p "2." at bounding box center [781, 540] width 618 height 31
click at [551, 496] on p "1." at bounding box center [781, 508] width 618 height 31
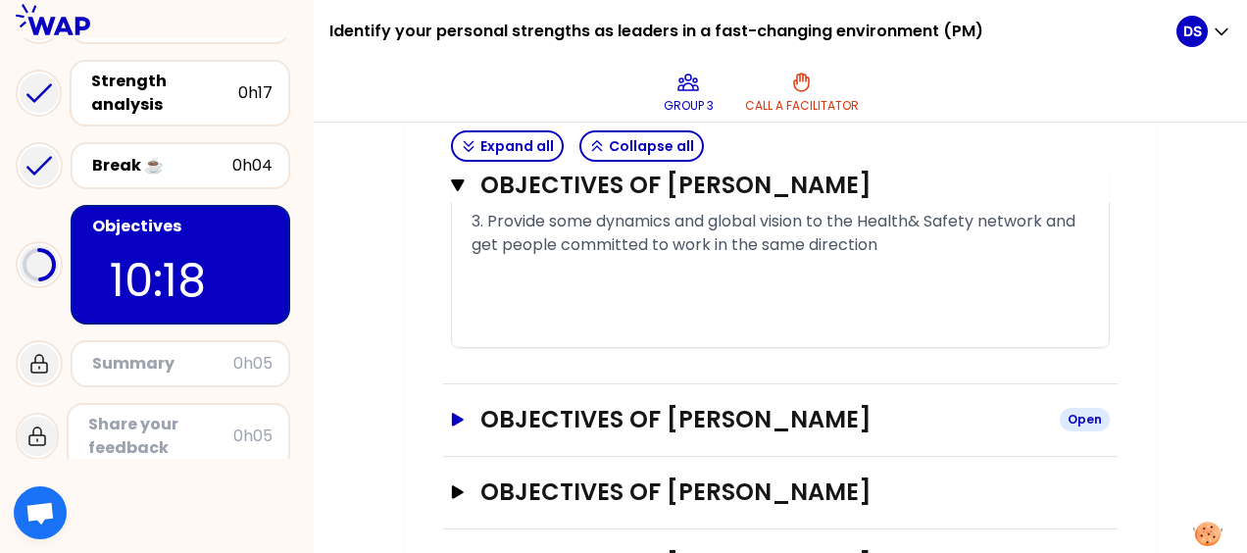
scroll to position [909, 0]
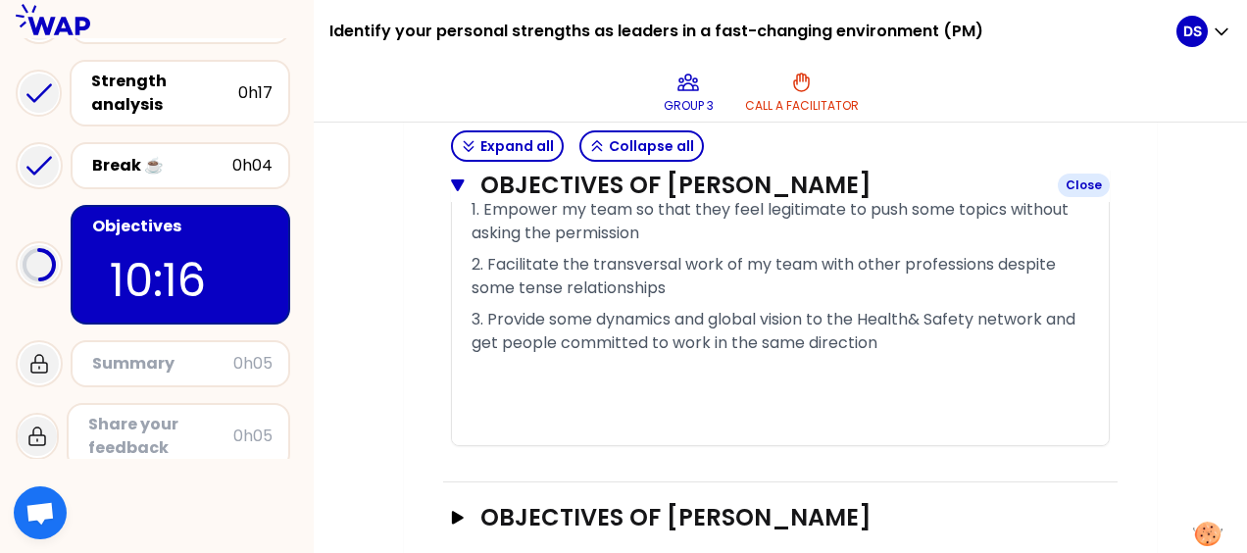
click at [454, 182] on icon "button" at bounding box center [457, 185] width 13 height 12
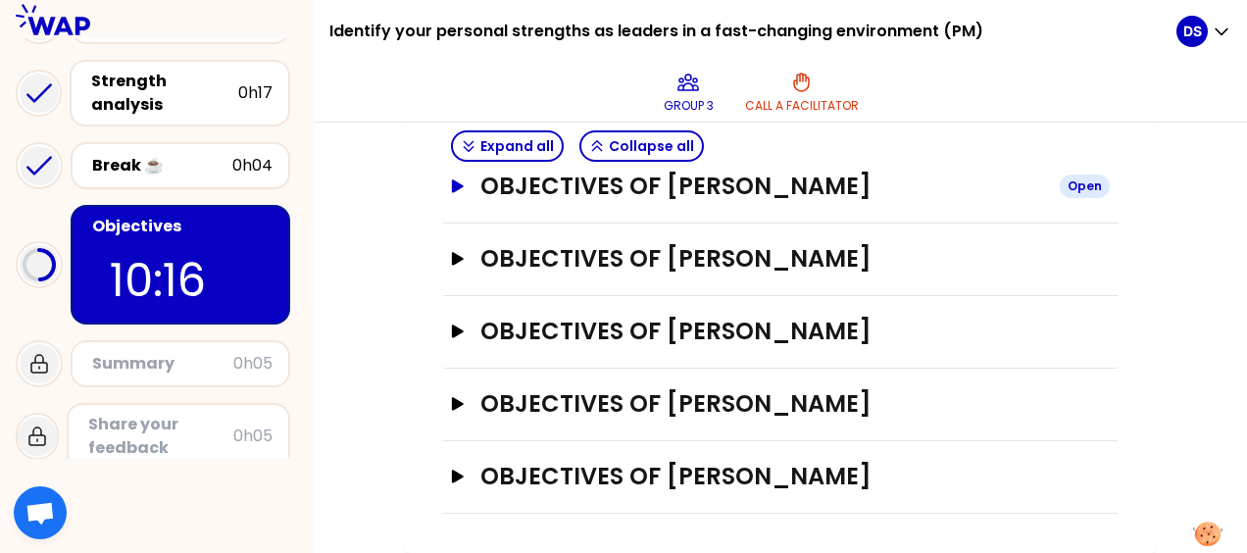
scroll to position [645, 0]
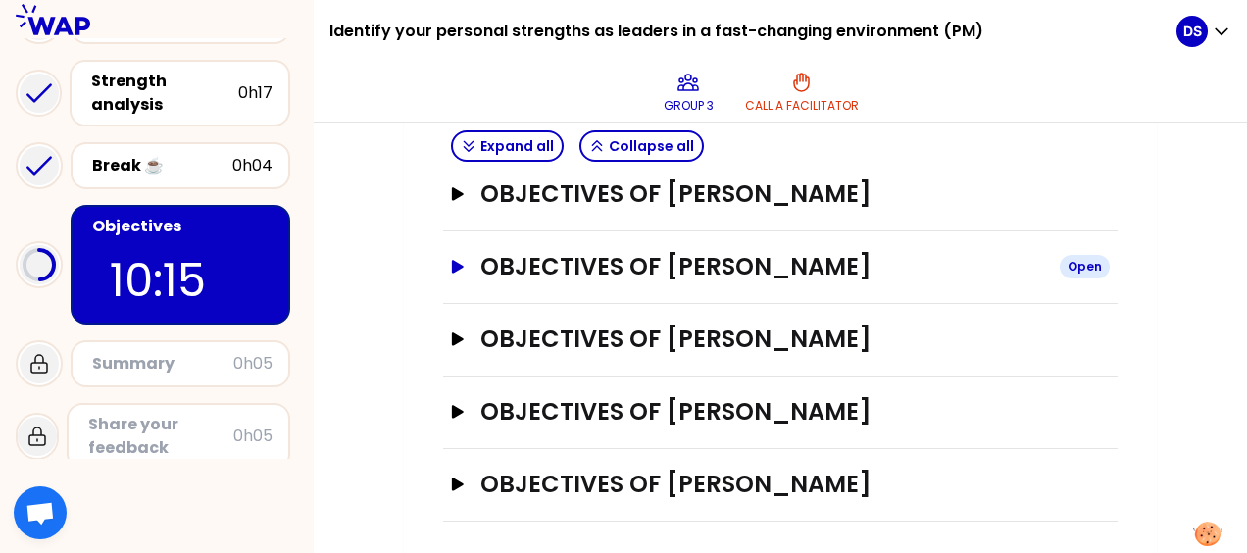
click at [459, 265] on icon "button" at bounding box center [458, 266] width 12 height 13
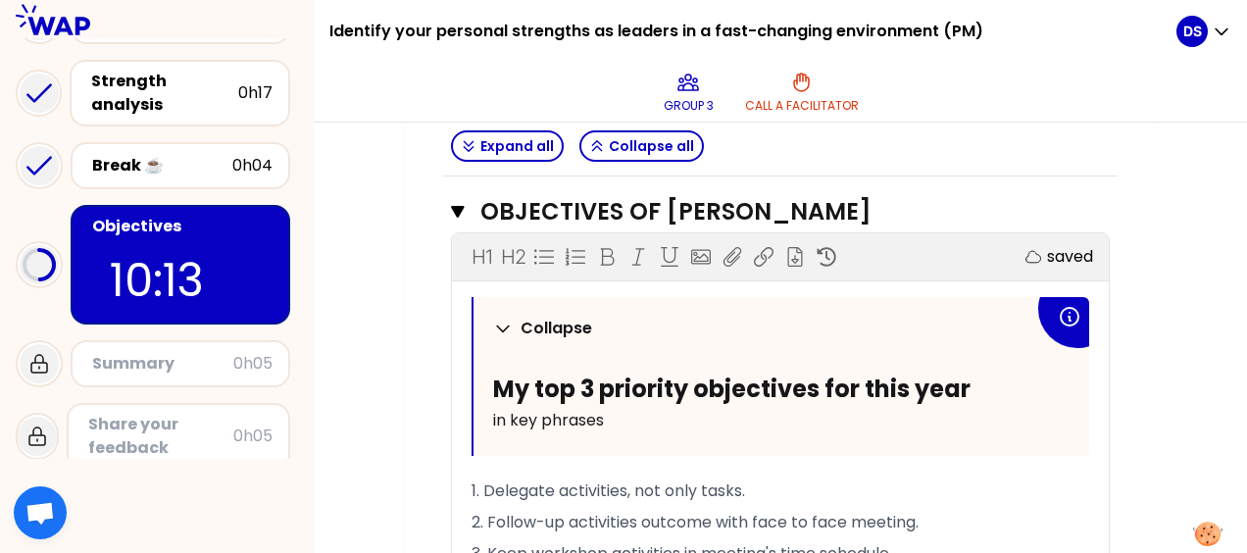
scroll to position [841, 0]
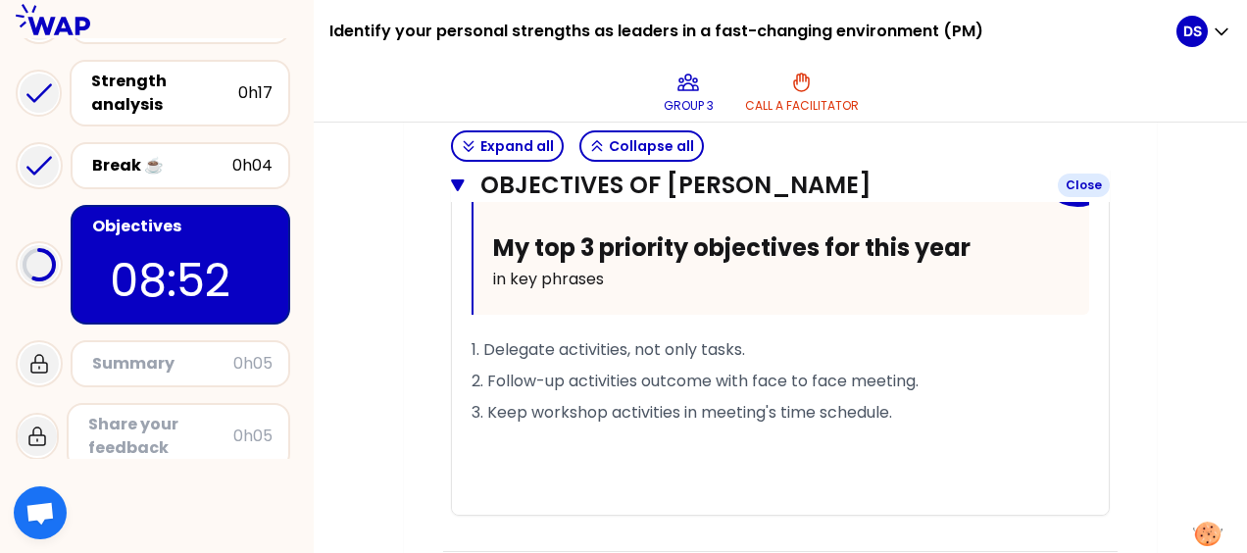
click at [459, 185] on icon "button" at bounding box center [457, 185] width 13 height 12
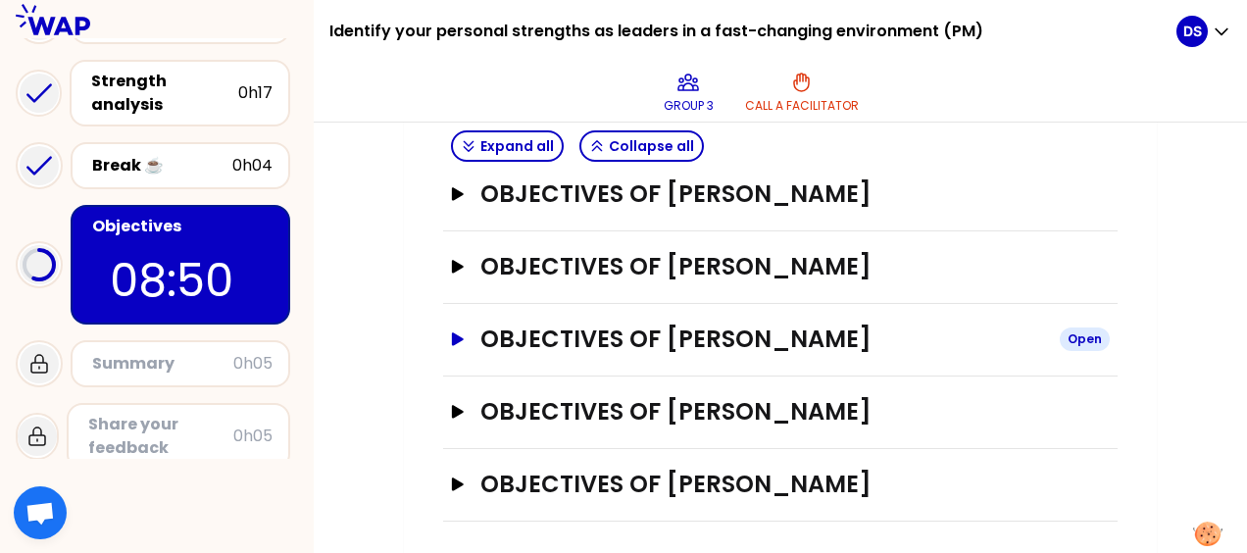
click at [454, 332] on icon "button" at bounding box center [458, 338] width 12 height 13
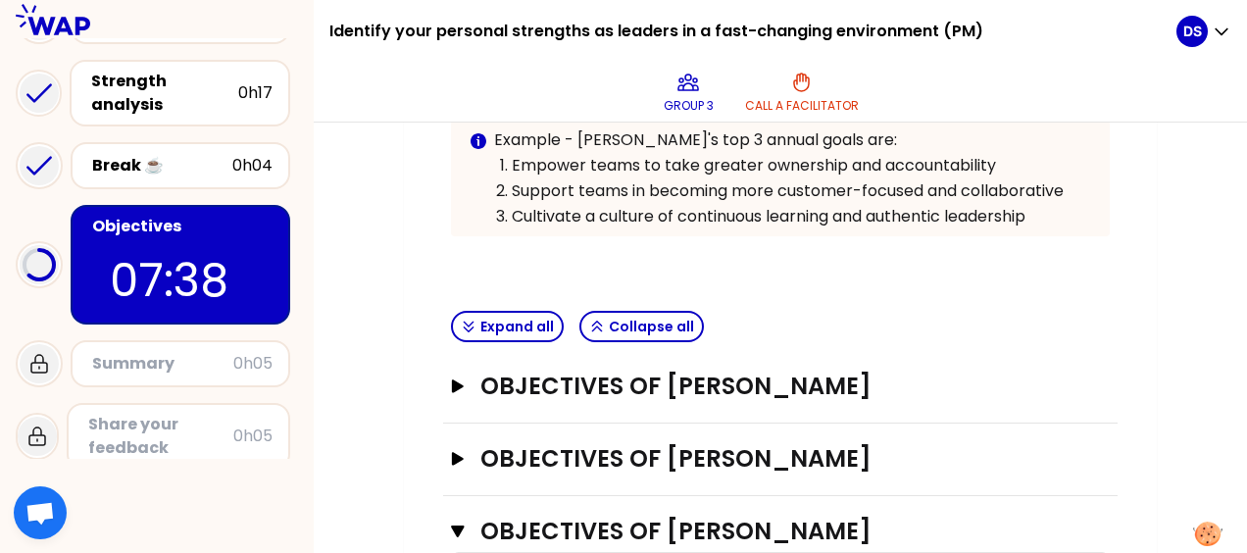
scroll to position [449, 0]
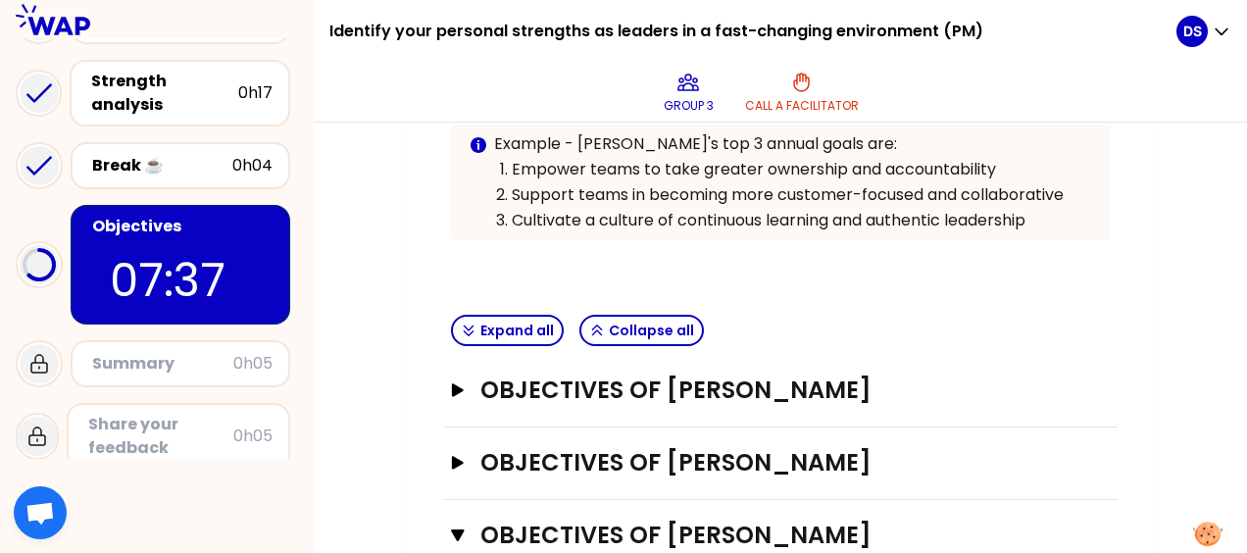
click at [440, 378] on div "My group number: 3 Objectives # To design future sessions, share your top 3 pri…" at bounding box center [780, 515] width 753 height 1465
click at [454, 386] on icon "button" at bounding box center [458, 389] width 12 height 13
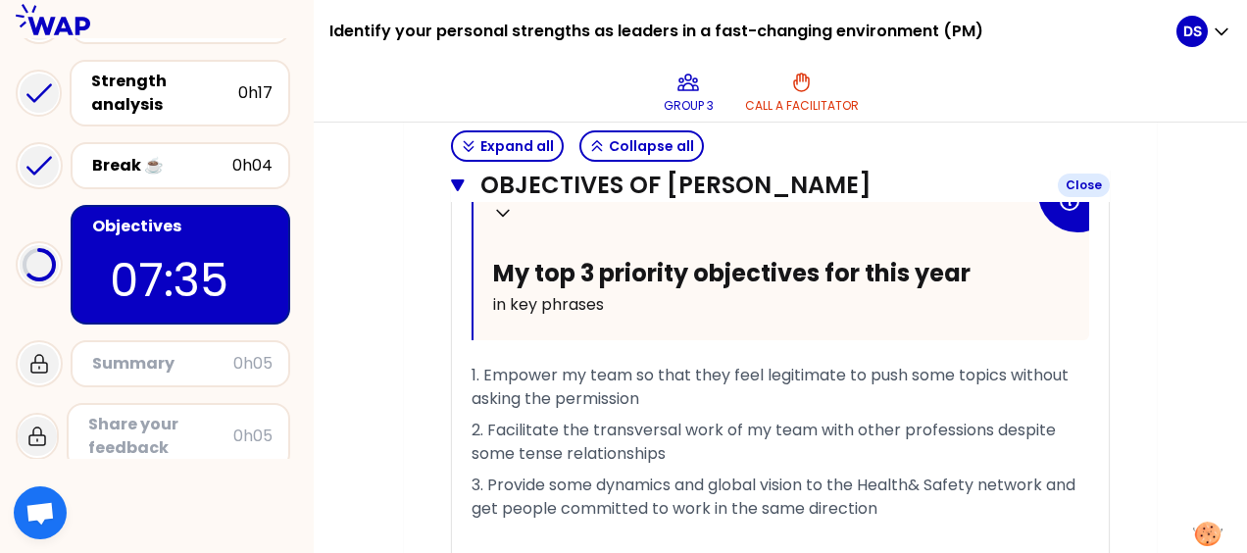
scroll to position [841, 0]
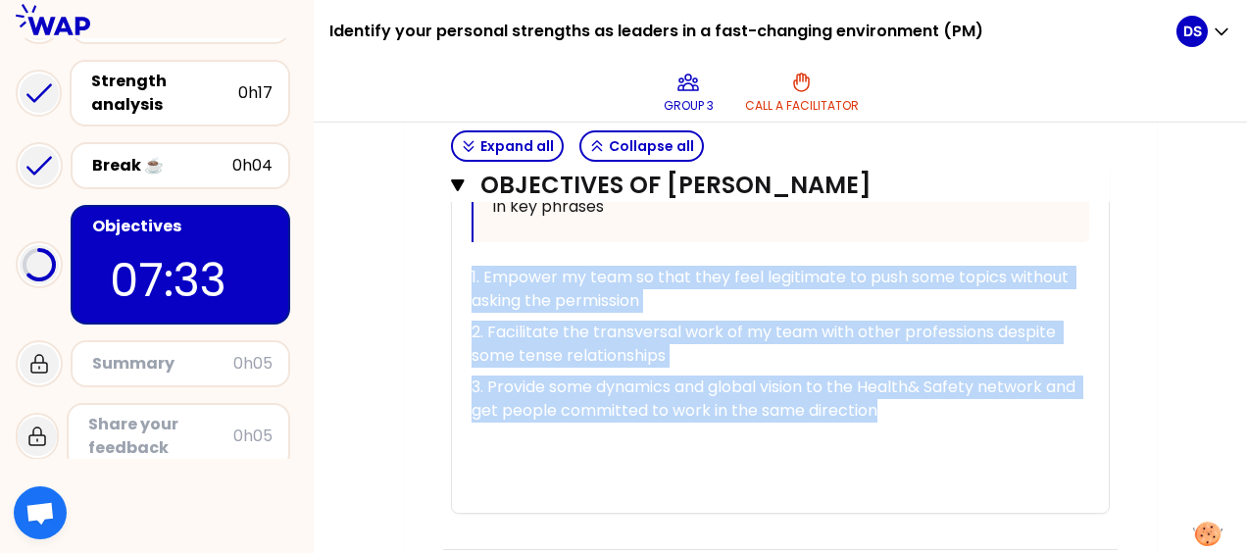
drag, startPoint x: 885, startPoint y: 409, endPoint x: 451, endPoint y: 271, distance: 455.8
click at [452, 271] on div "Collapse My top 3 priority objectives for this year in key phrases 1. Empower m…" at bounding box center [780, 297] width 657 height 429
copy div "1. Empower my team so that they feel legitimate to push some topics without ask…"
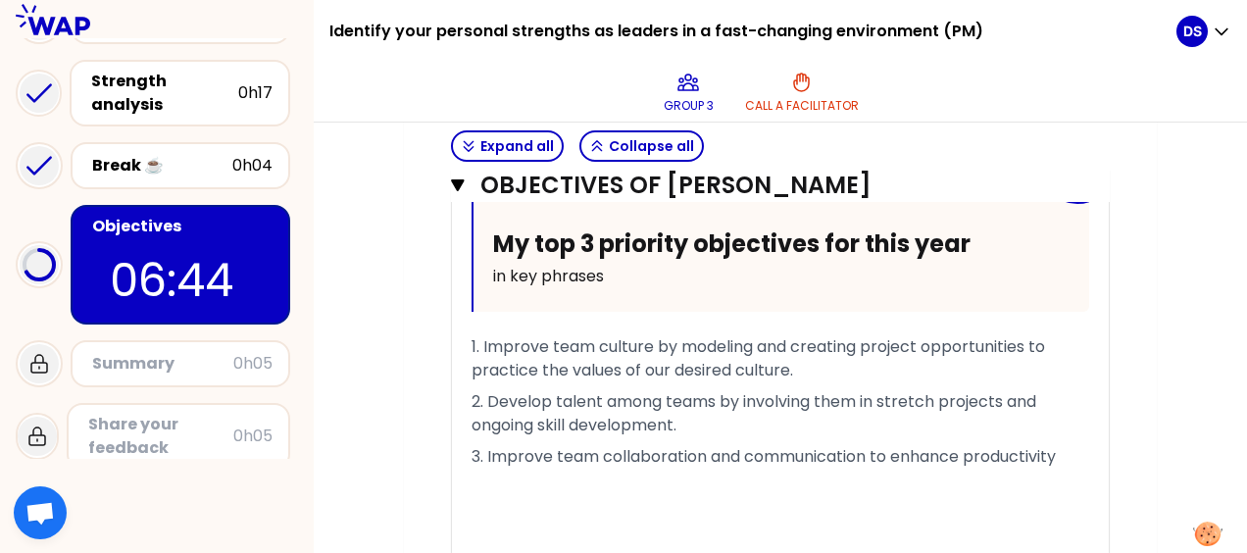
scroll to position [1528, 0]
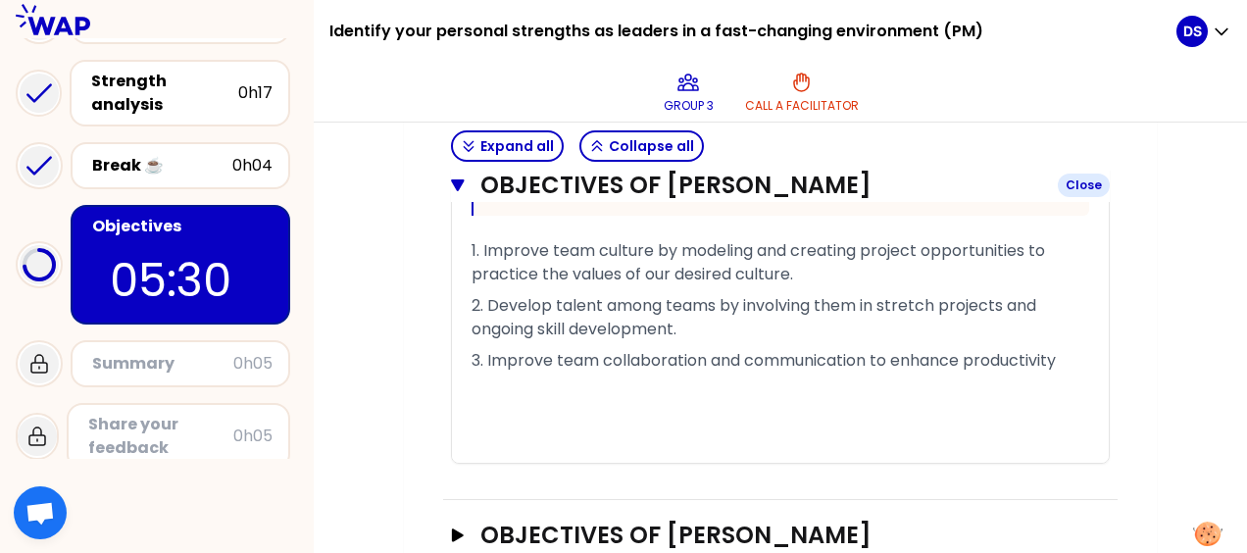
click at [455, 188] on icon "button" at bounding box center [458, 185] width 14 height 16
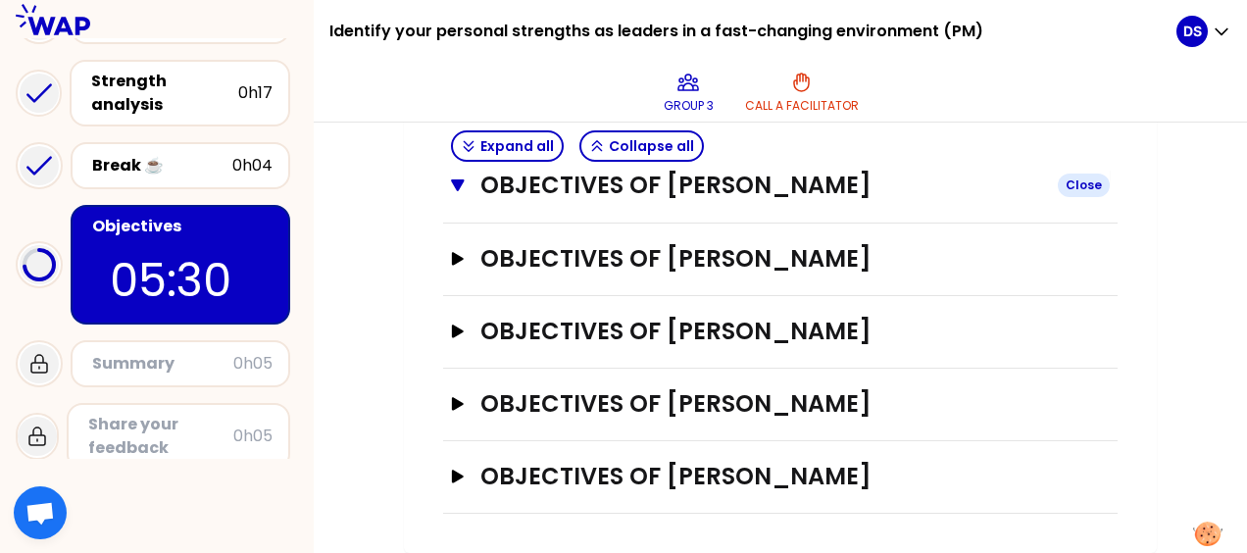
scroll to position [1159, 0]
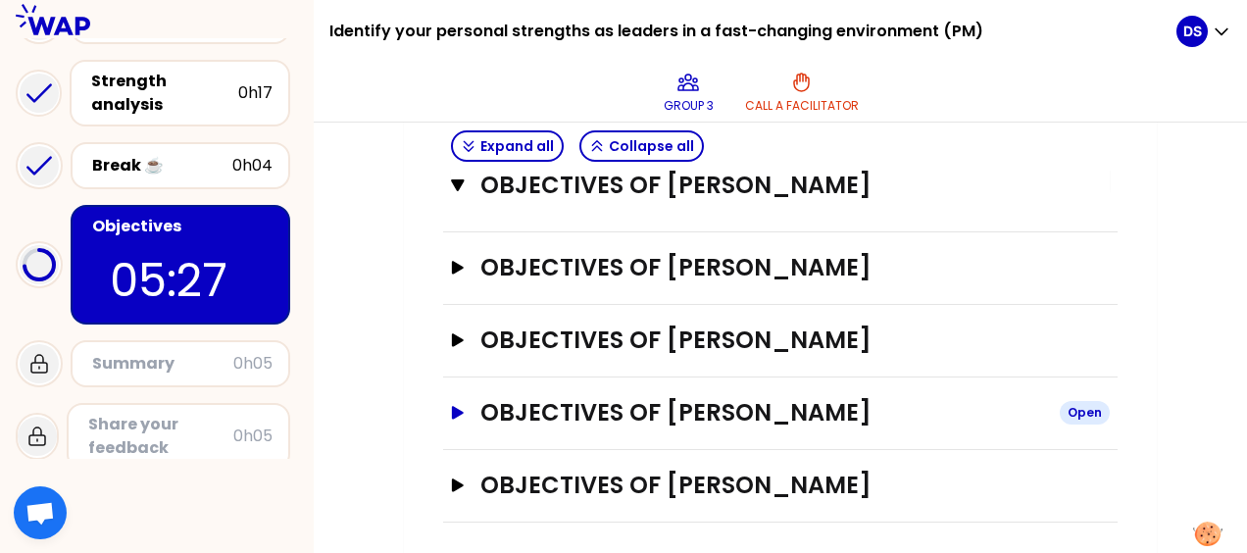
click at [460, 406] on icon "button" at bounding box center [458, 413] width 16 height 14
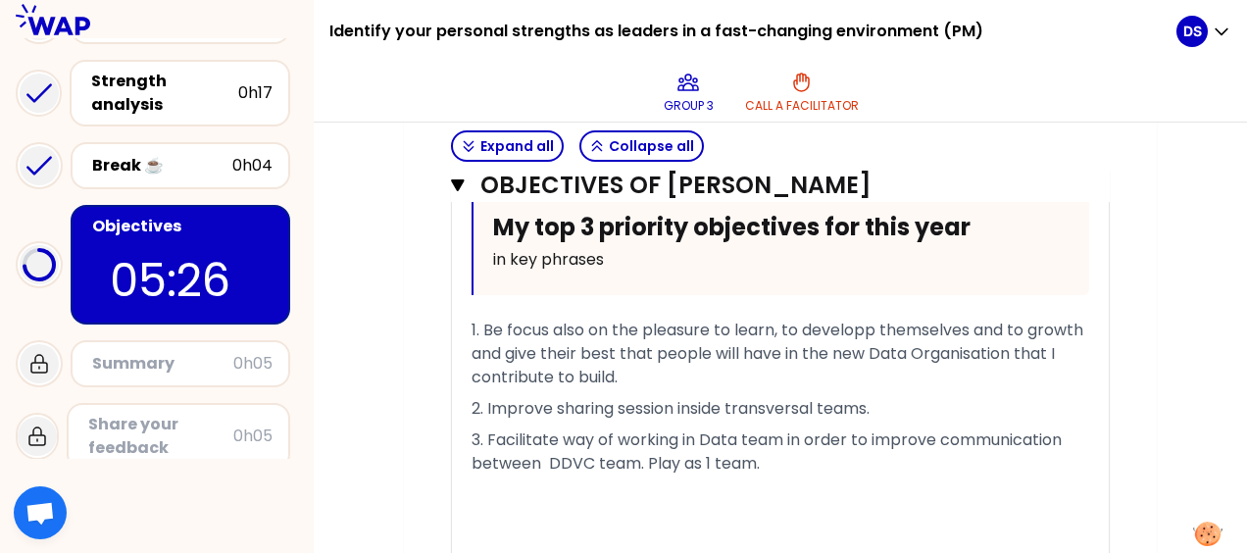
scroll to position [1551, 0]
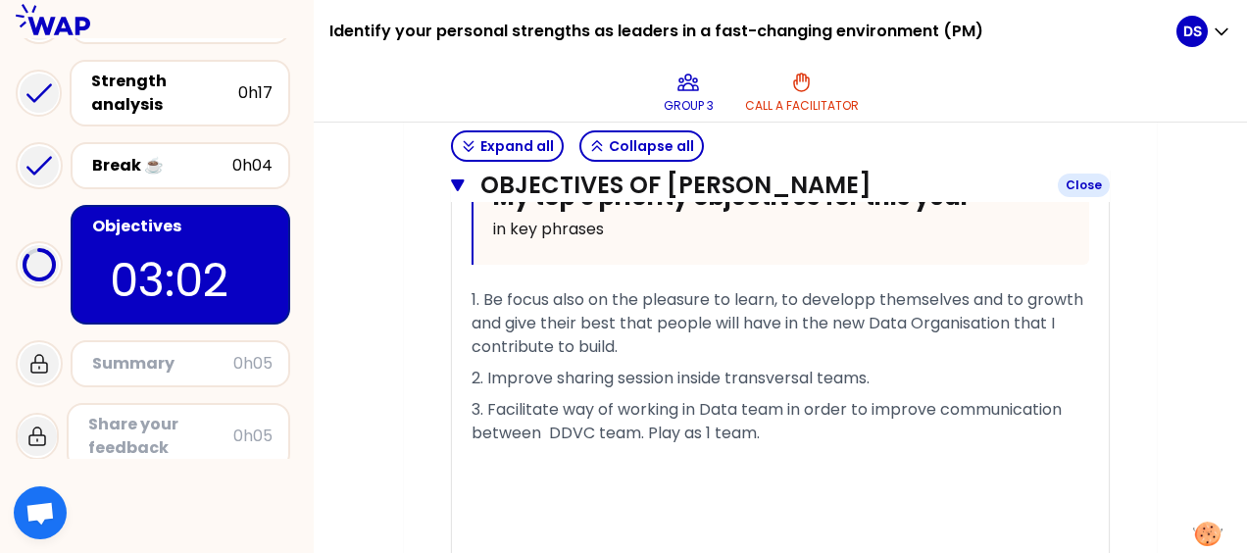
click at [459, 180] on icon "button" at bounding box center [457, 185] width 13 height 12
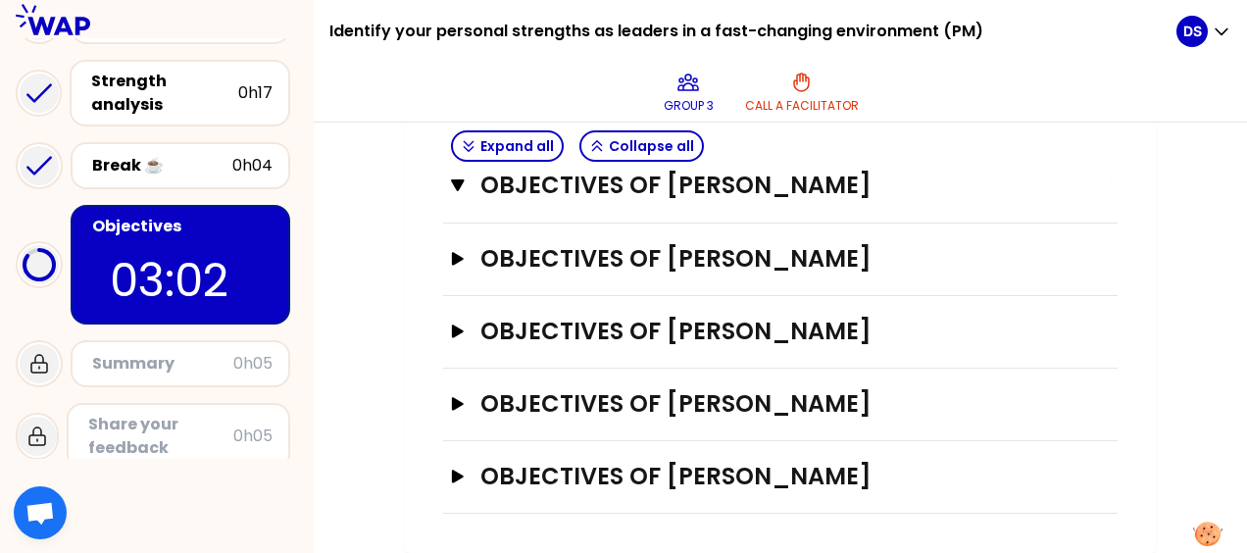
scroll to position [1159, 0]
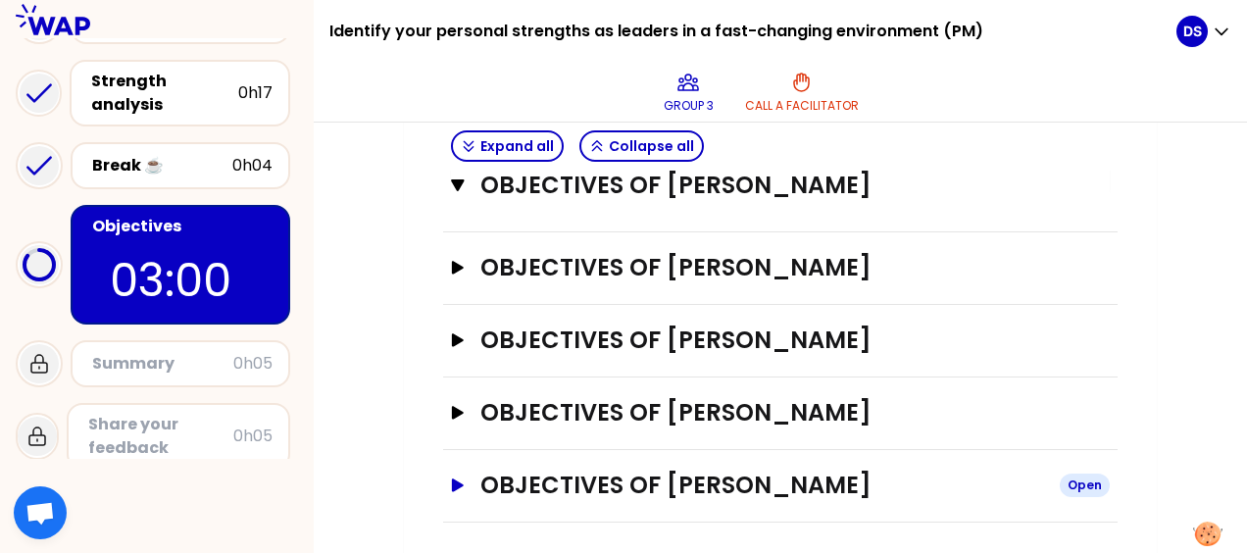
click at [450, 478] on icon "button" at bounding box center [458, 485] width 16 height 14
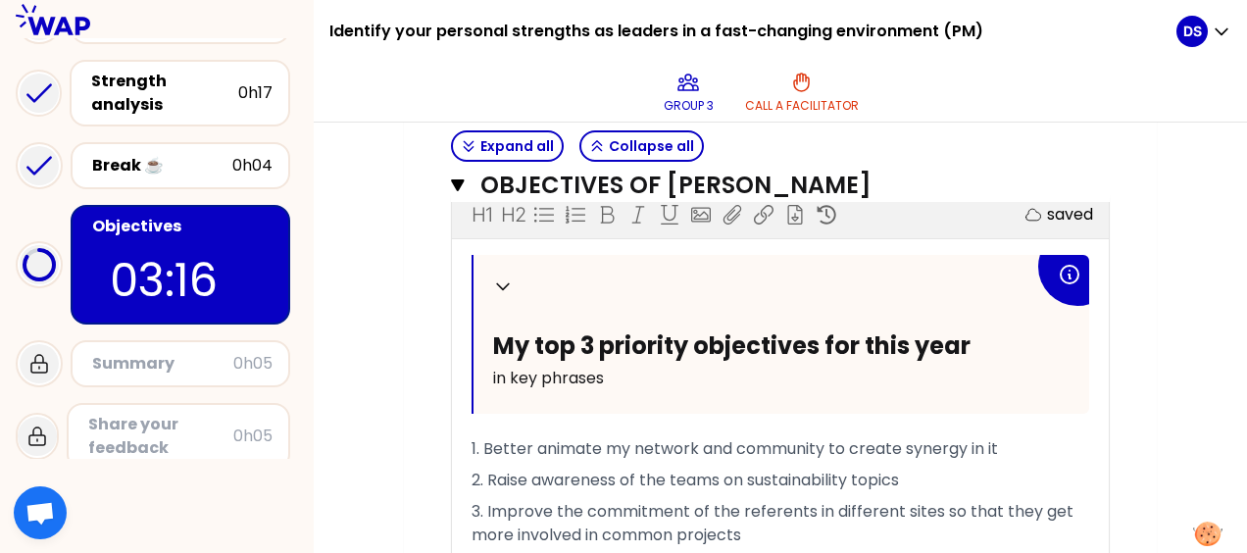
scroll to position [1430, 0]
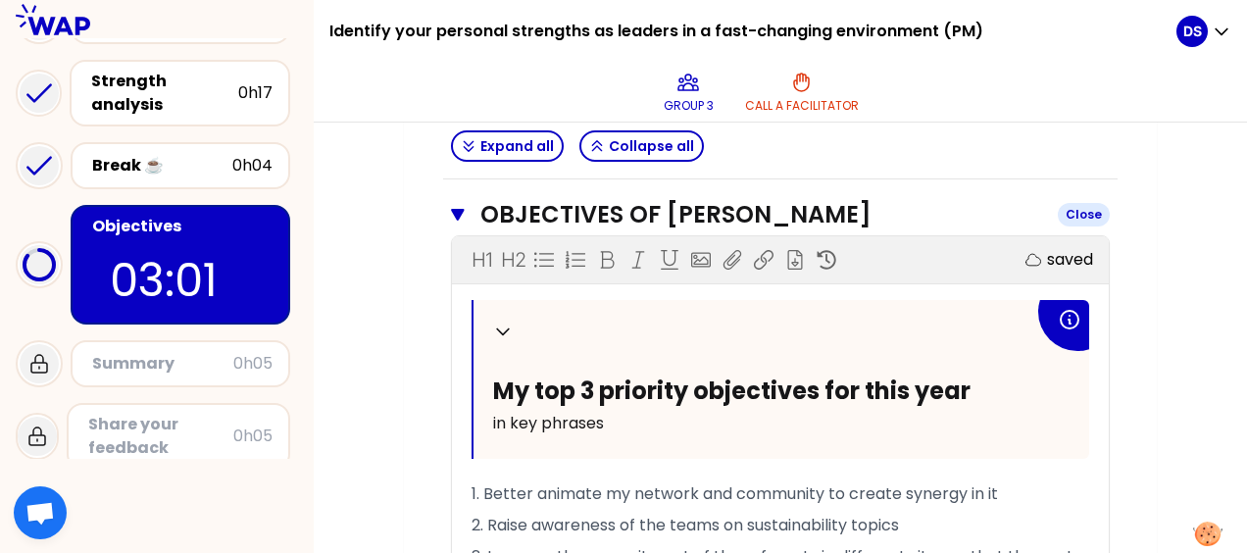
click at [461, 207] on icon "button" at bounding box center [458, 215] width 14 height 16
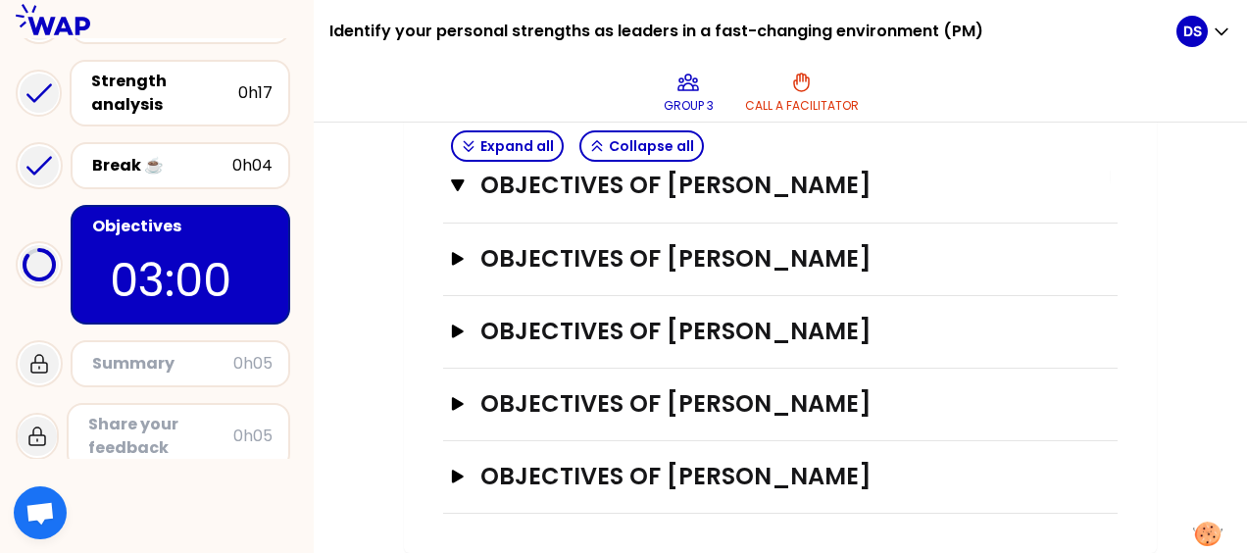
scroll to position [1159, 0]
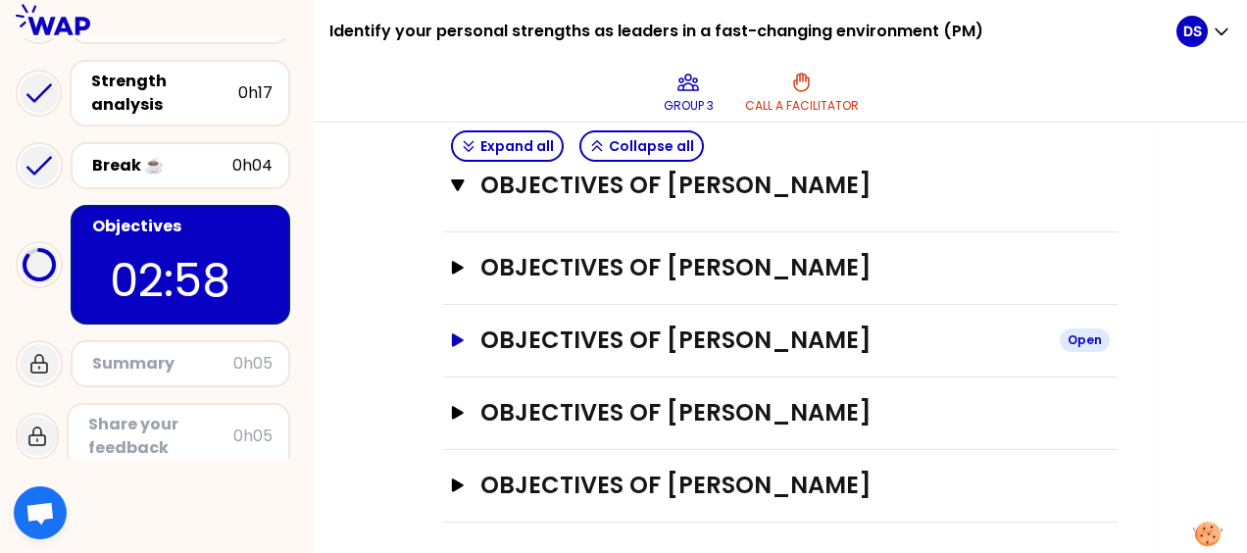
click at [455, 333] on icon "button" at bounding box center [458, 339] width 12 height 13
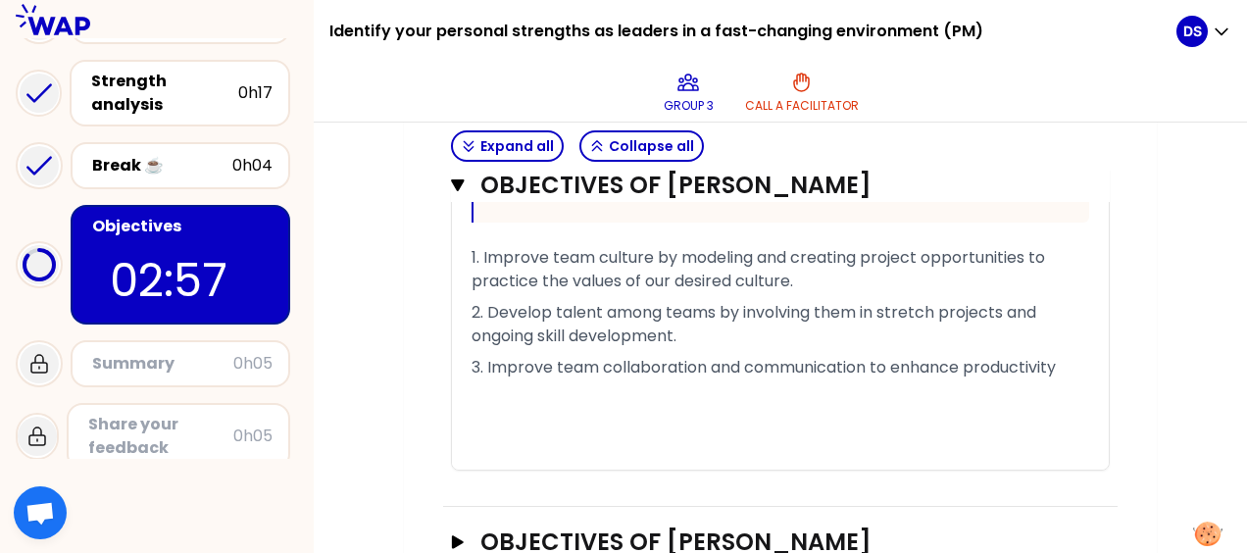
scroll to position [1551, 0]
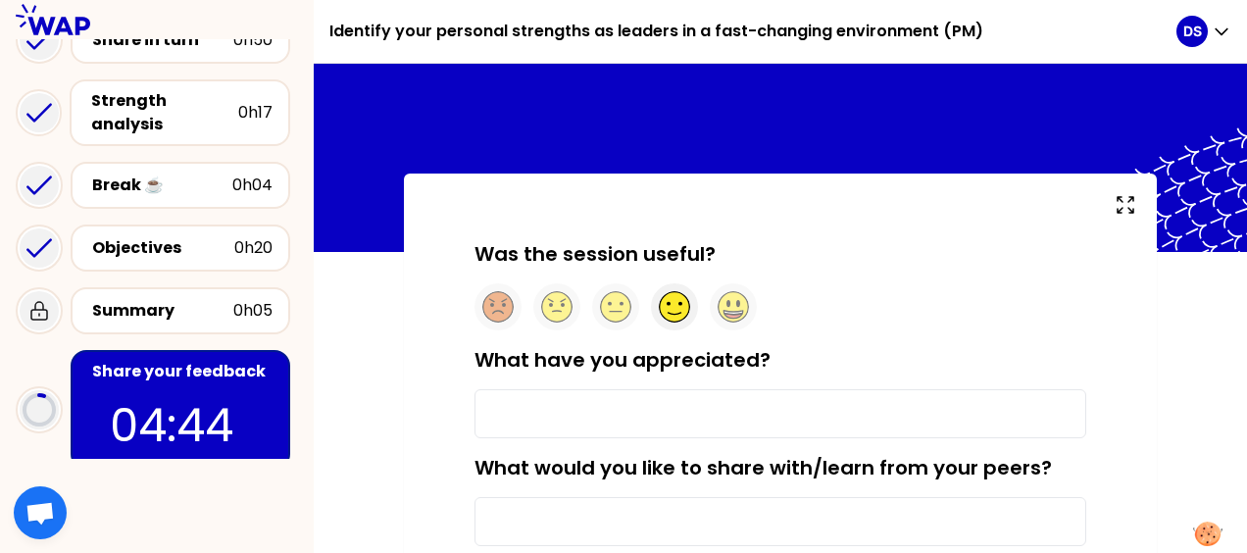
click at [679, 313] on icon at bounding box center [674, 314] width 13 height 2
click at [561, 410] on input "What have you appreciated?" at bounding box center [781, 413] width 612 height 49
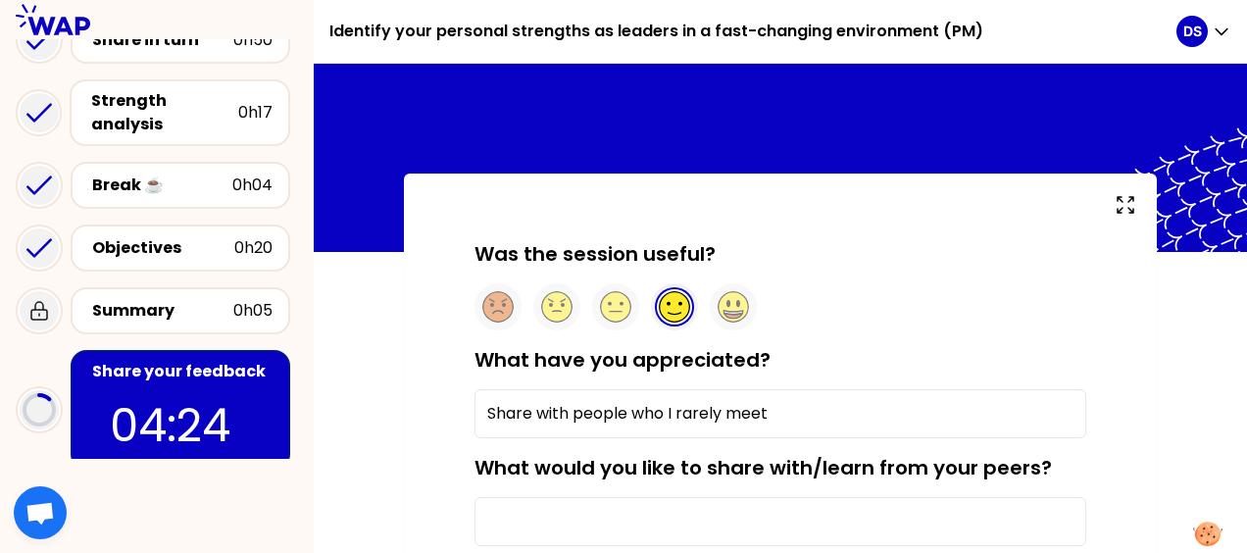
type input "Share with people who I rarely meet"
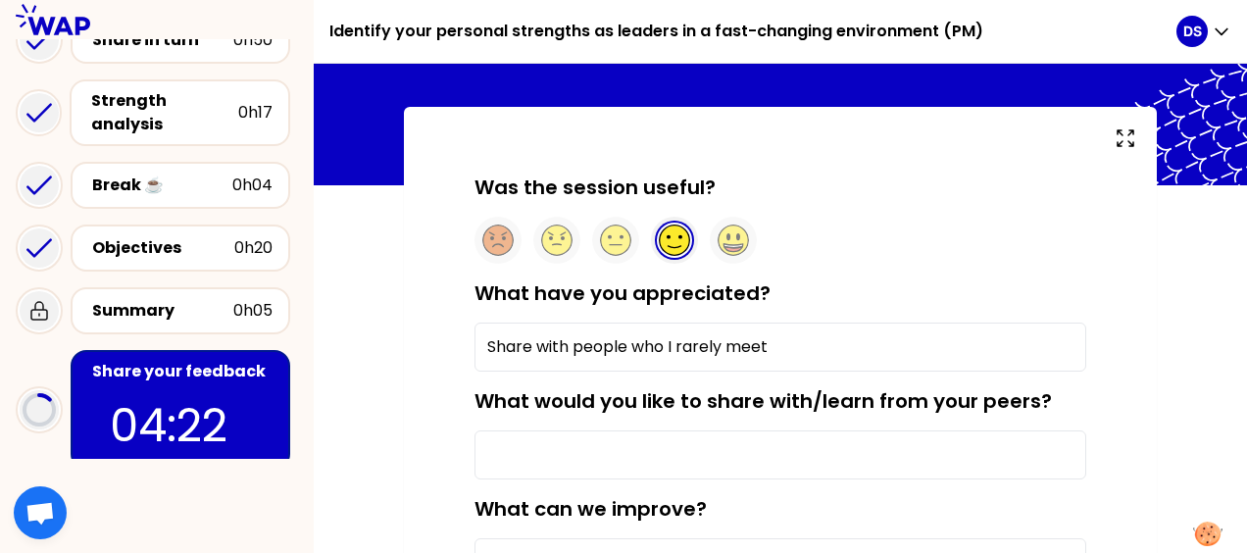
scroll to position [98, 0]
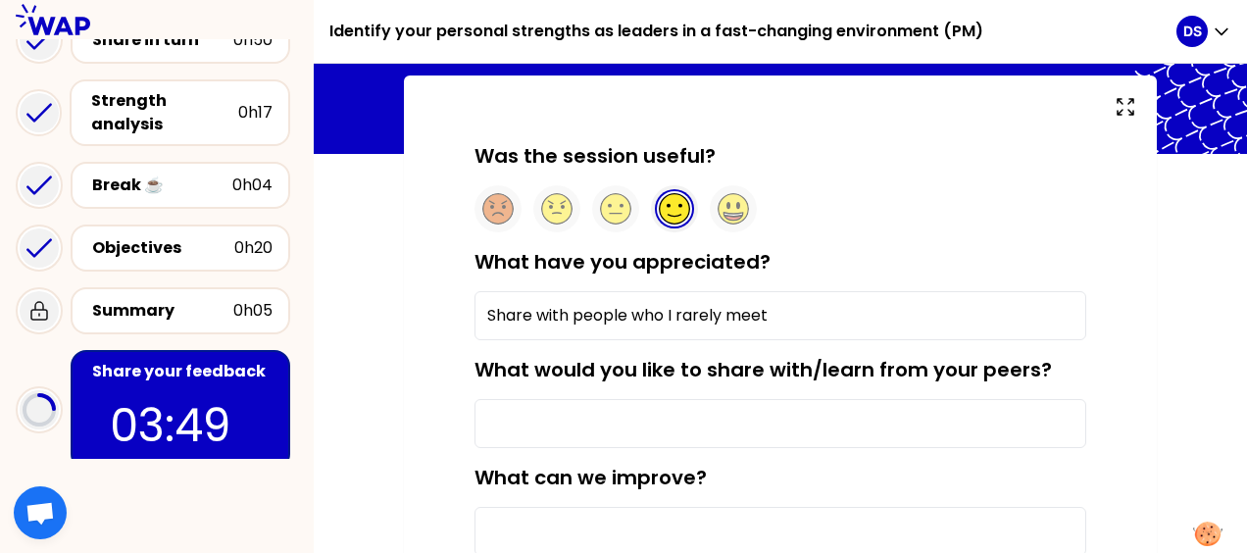
click at [522, 420] on input "What would you like to share with/learn from your peers?" at bounding box center [781, 423] width 612 height 49
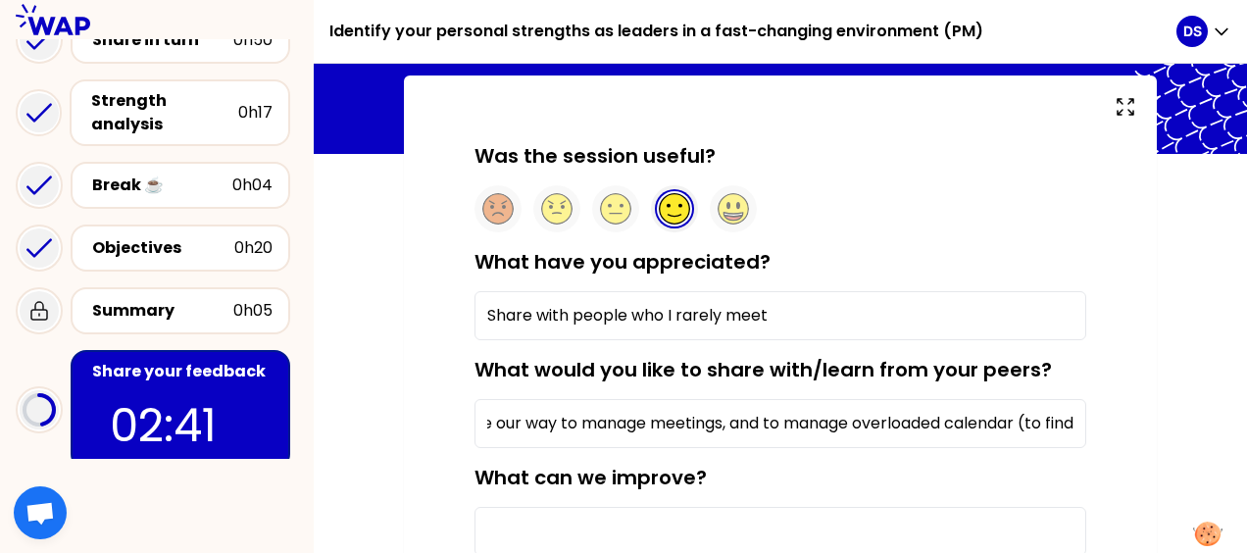
scroll to position [0, 0]
click at [942, 418] on input "some experience on feedback habits in the real life, and some experience on how…" at bounding box center [781, 423] width 612 height 49
click at [814, 423] on input "some experience on feedback habits in the real life, and some experience on how…" at bounding box center [781, 423] width 612 height 49
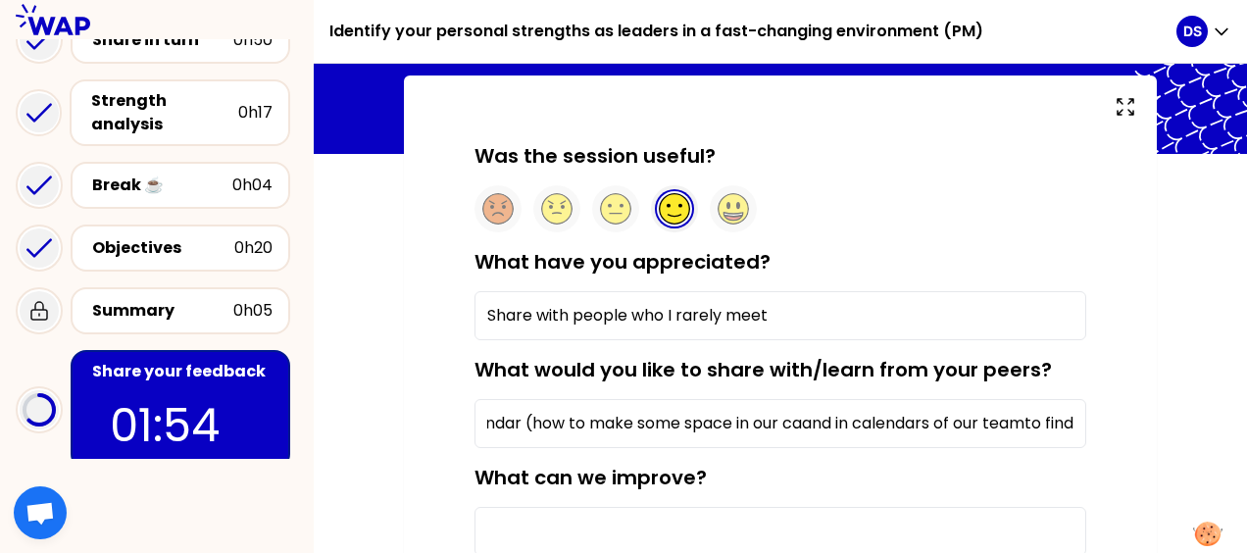
scroll to position [0, 1233]
click at [982, 417] on input "some experience on feedback habits in the real life, and some experience on how…" at bounding box center [781, 423] width 612 height 49
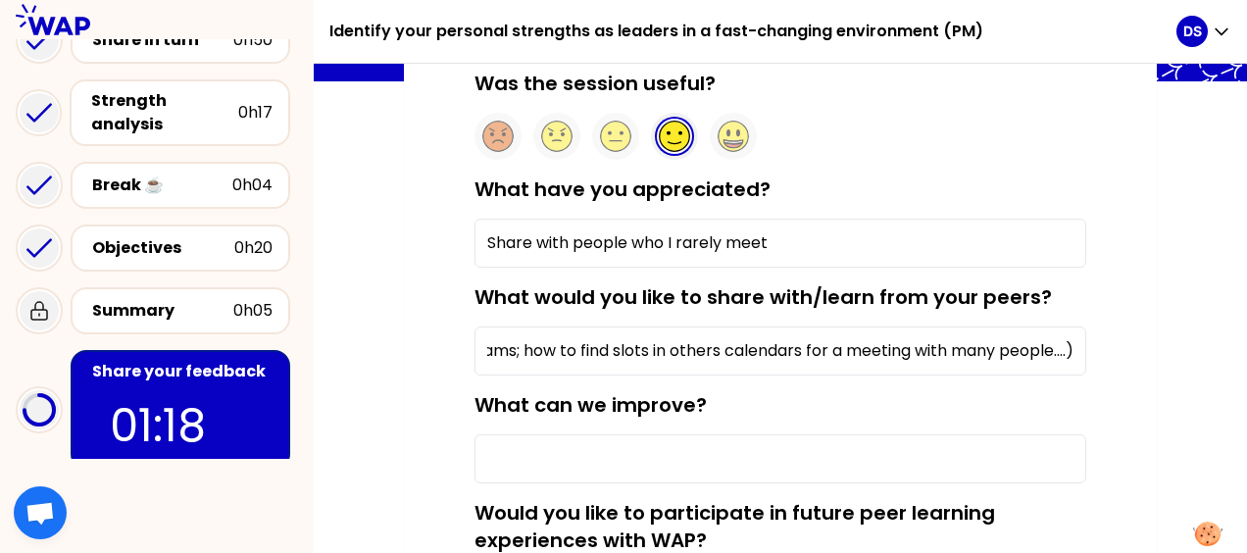
scroll to position [294, 0]
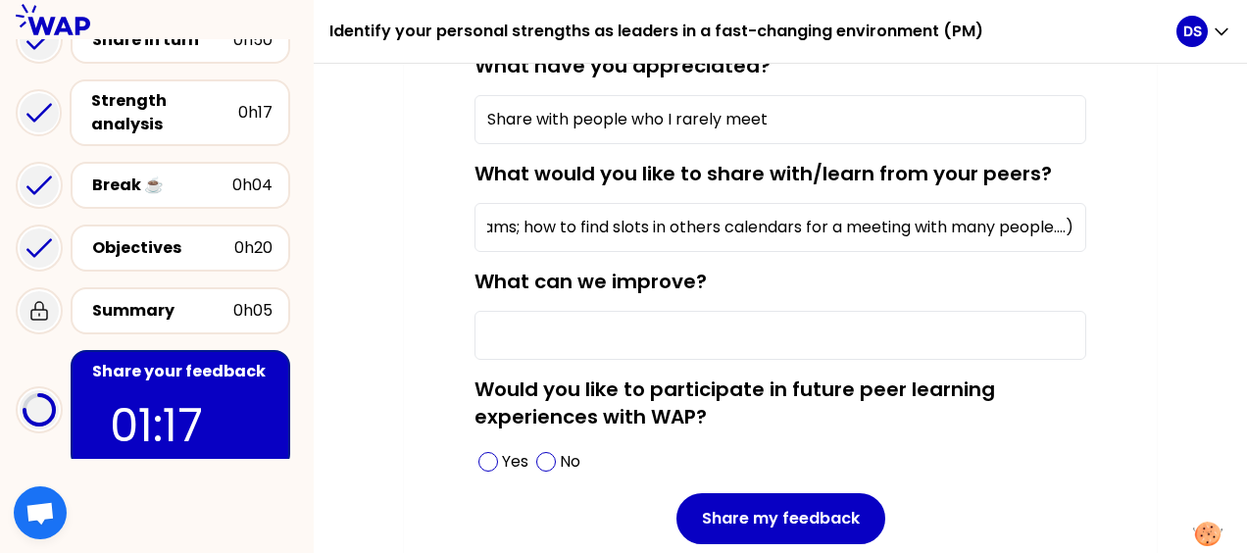
type input "some experience on feedback habits in the real life, and some experience on how…"
click at [730, 333] on input "What can we improve?" at bounding box center [781, 335] width 612 height 49
type input "g"
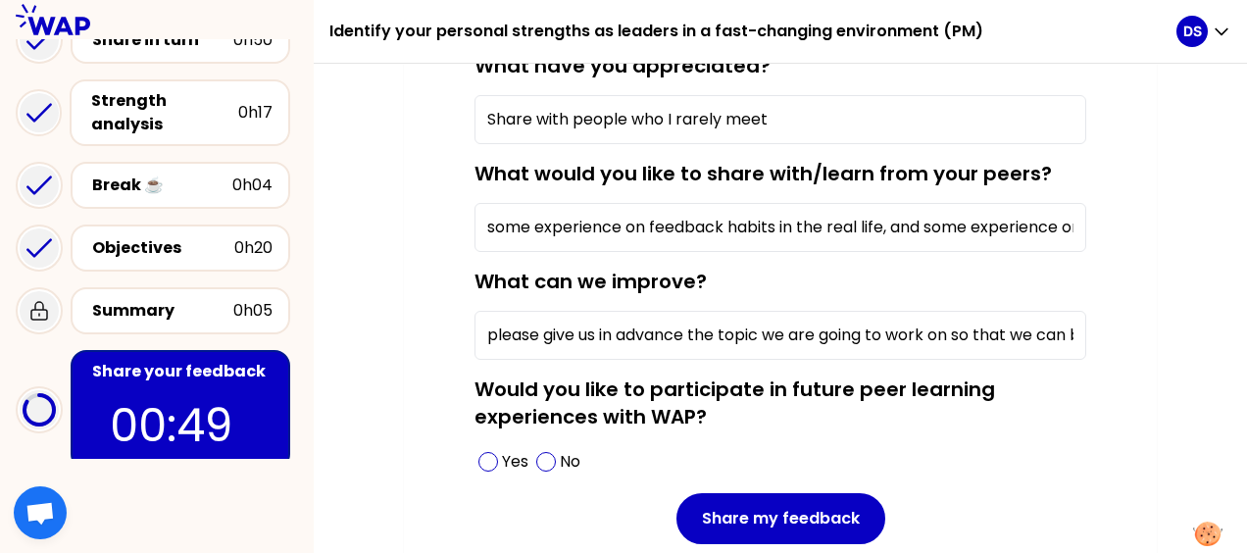
click at [1071, 333] on input "please give us in advance the topic we are going to work on so that we can be b…" at bounding box center [781, 335] width 612 height 49
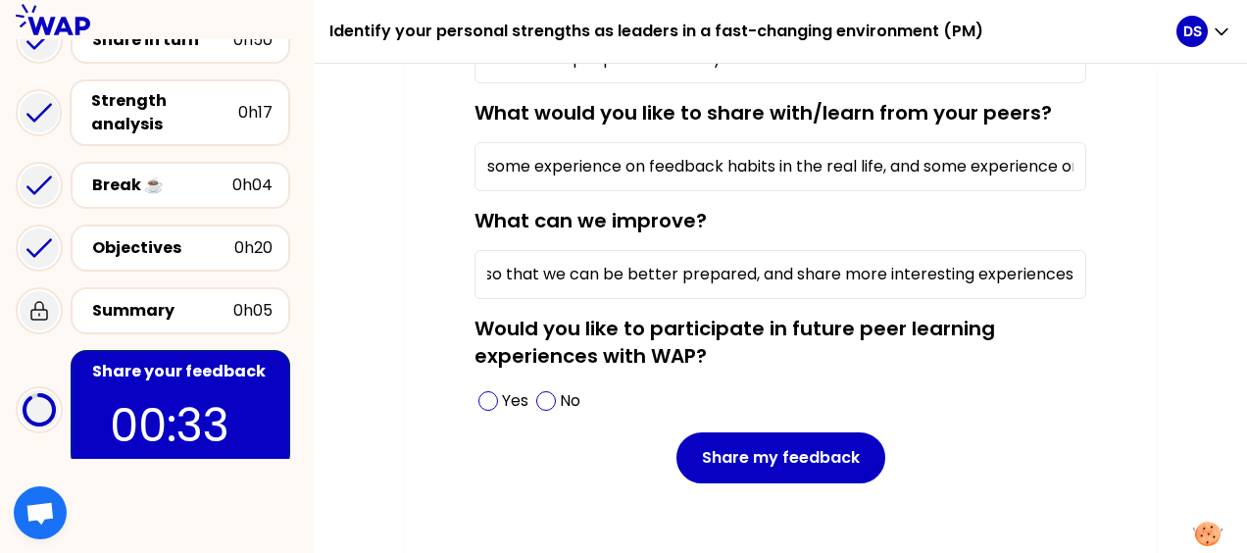
scroll to position [384, 0]
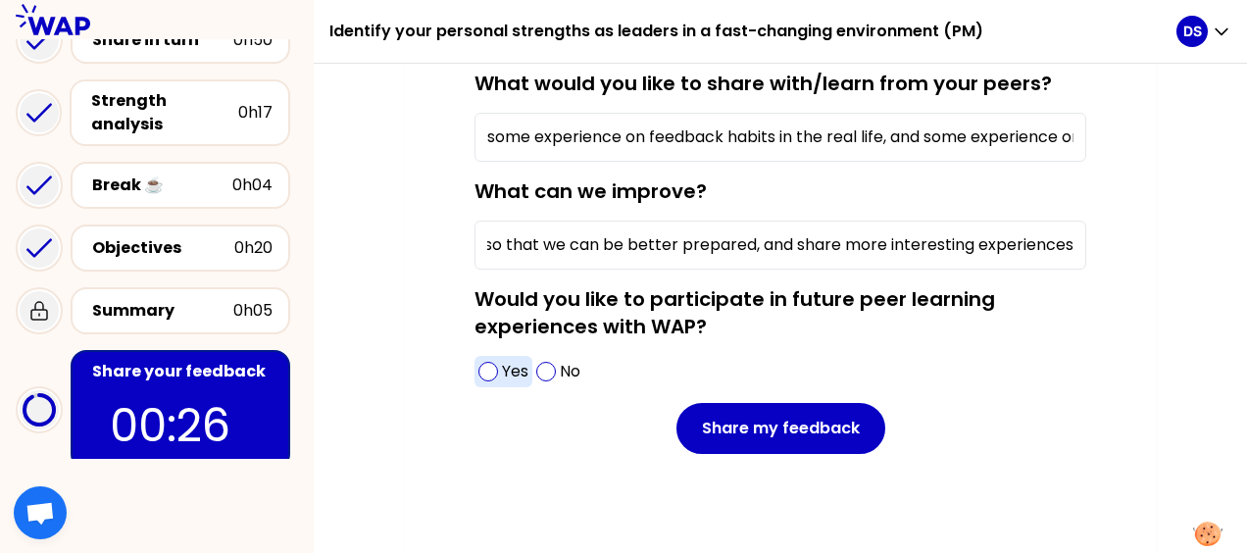
type input "please give us in advance the topic we are going to work on so that we can be b…"
click at [488, 362] on span at bounding box center [488, 372] width 20 height 20
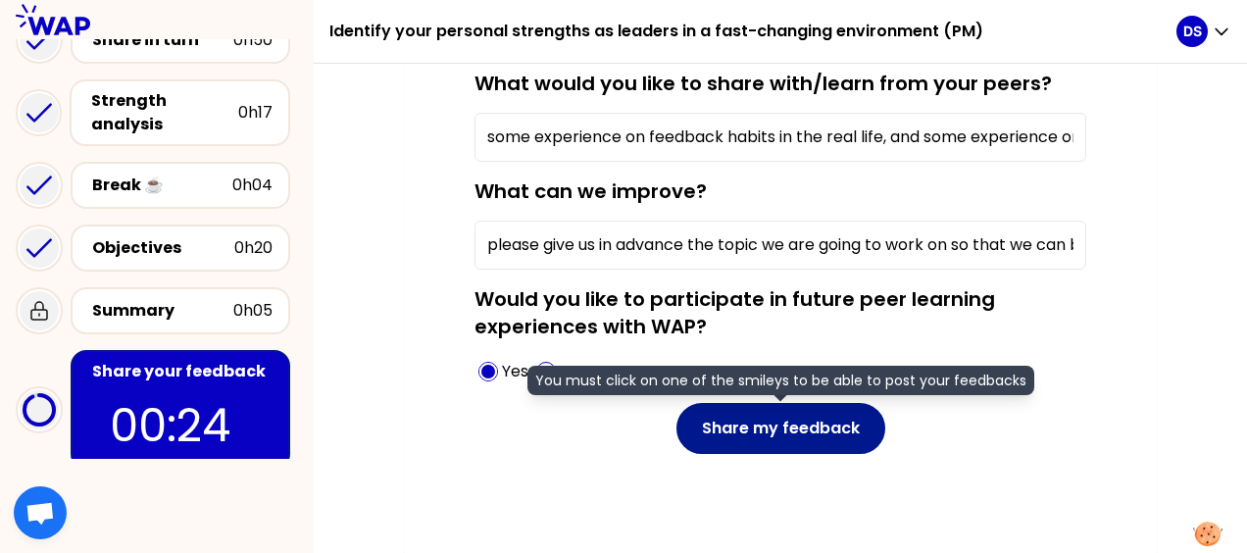
click at [780, 423] on button "Share my feedback" at bounding box center [781, 428] width 209 height 51
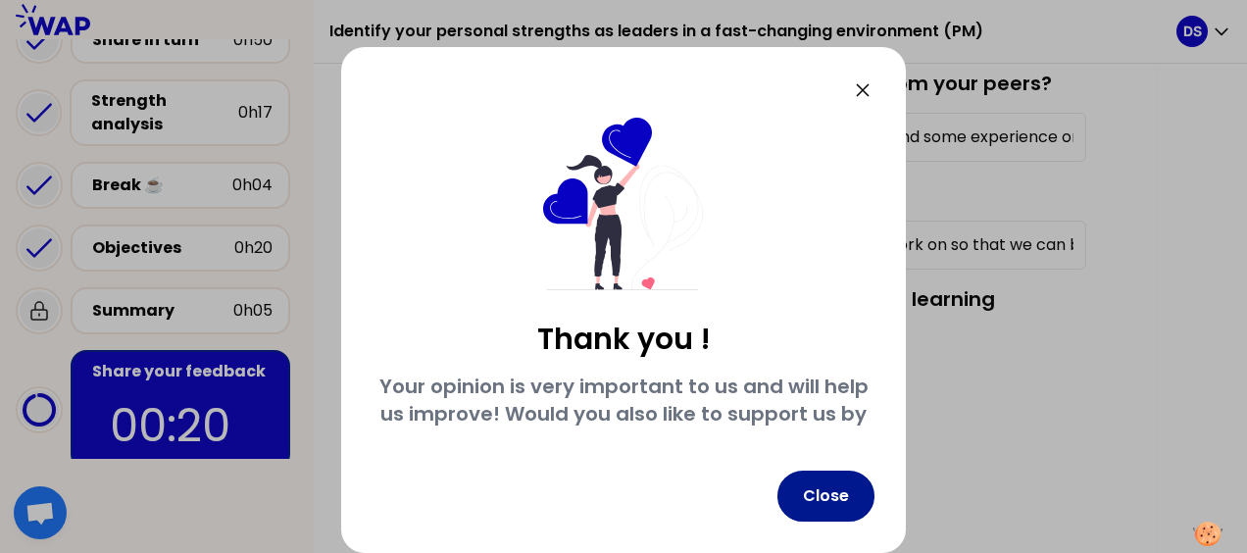
click at [829, 491] on button "Close" at bounding box center [826, 496] width 97 height 51
